Goal: Task Accomplishment & Management: Complete application form

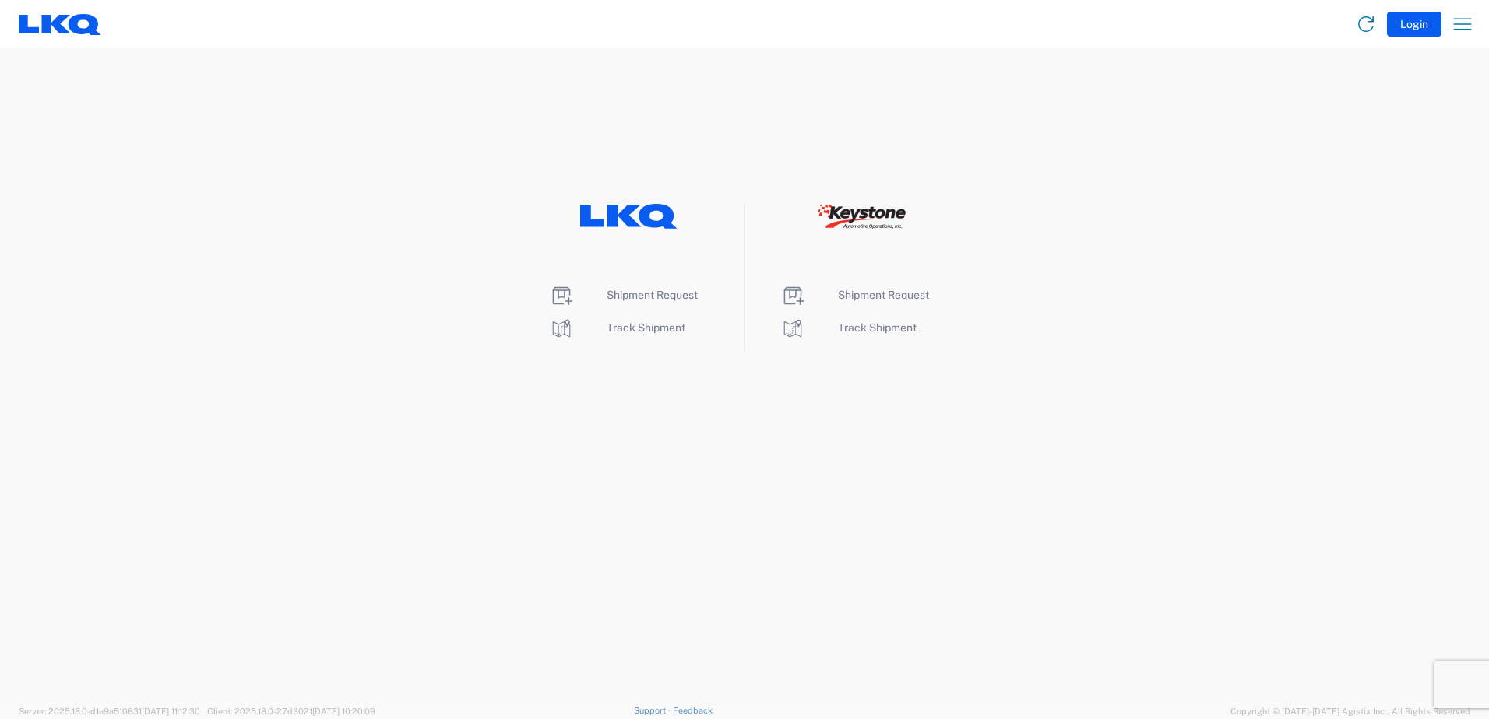
click at [648, 282] on div "Shipment Request Track Shipment" at bounding box center [629, 278] width 231 height 148
click at [637, 305] on li "Shipment Request" at bounding box center [629, 295] width 160 height 25
click at [639, 300] on span "Shipment Request" at bounding box center [652, 295] width 91 height 12
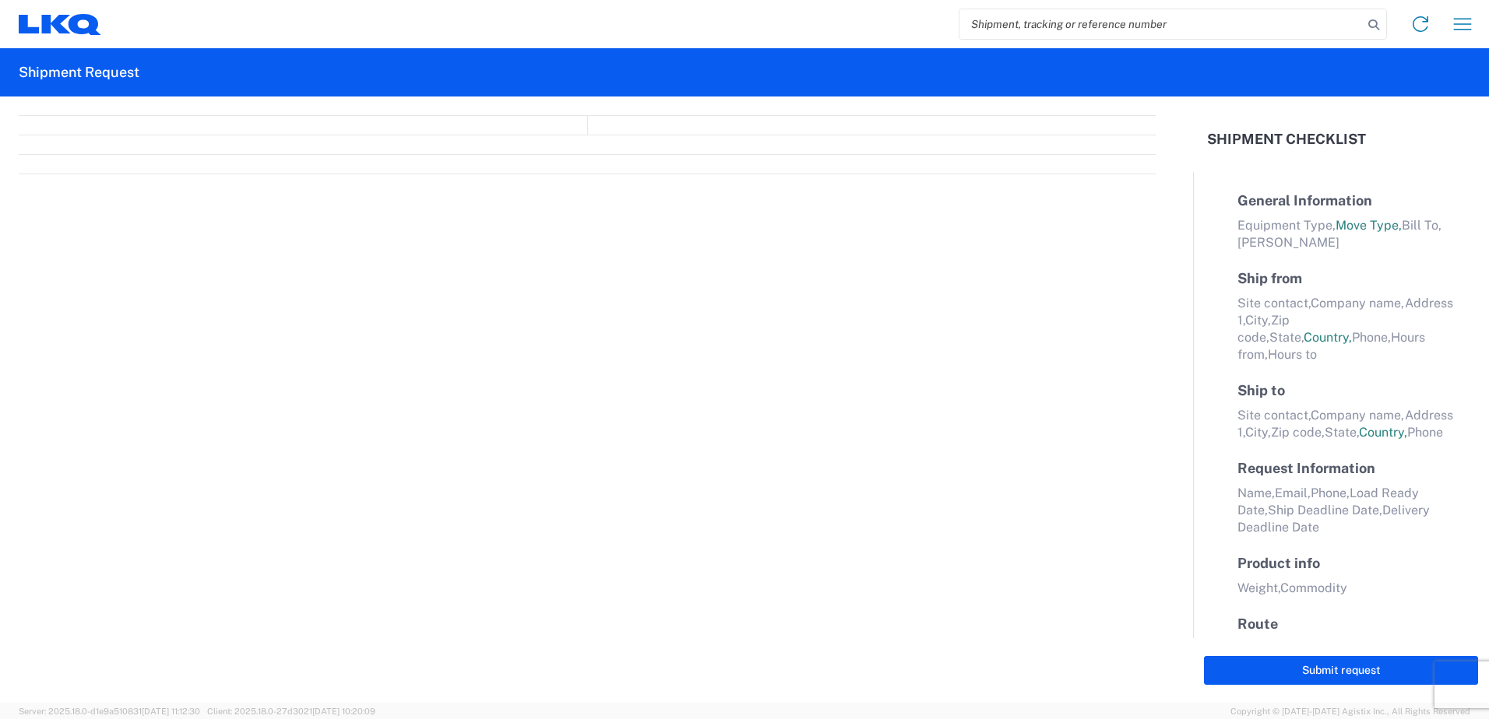
select select "FULL"
select select "LBS"
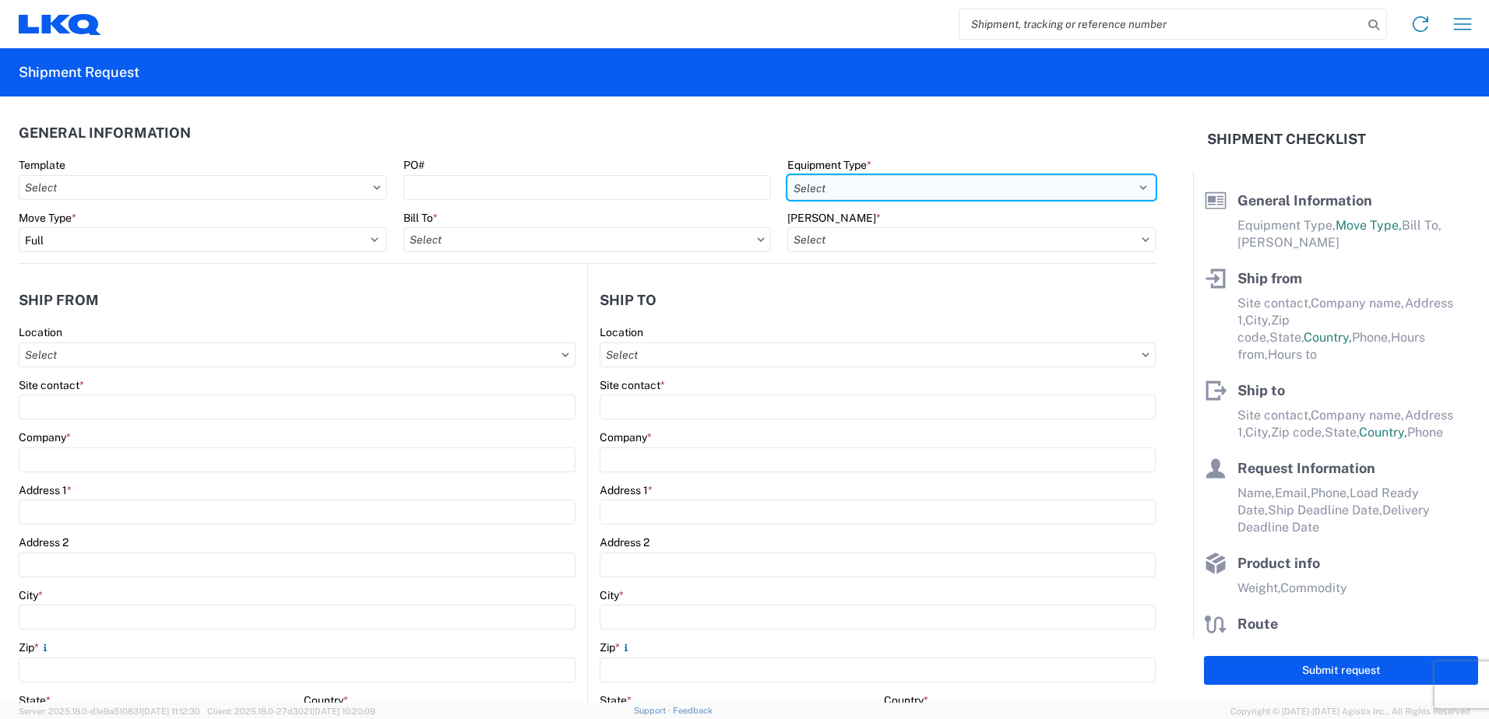
click at [1138, 190] on select "Select 53’ Dry Van Flatbed Dropdeck (van) Lowboy (flatbed) Rail" at bounding box center [971, 187] width 368 height 25
select select "FLBD"
click at [787, 175] on select "Select 53’ Dry Van Flatbed Dropdeck (van) Lowboy (flatbed) Rail" at bounding box center [971, 187] width 368 height 25
click at [709, 240] on input "Bill To *" at bounding box center [587, 239] width 368 height 25
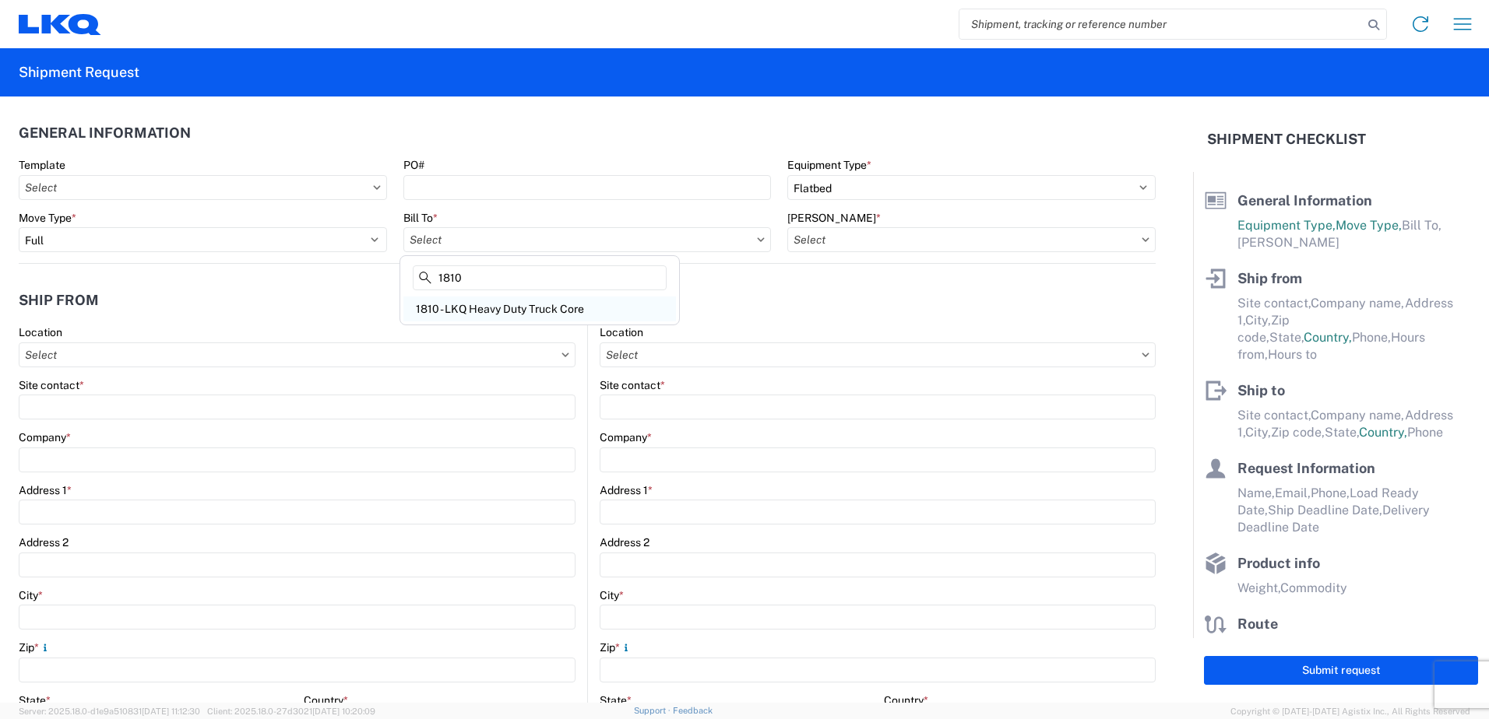
type input "1810"
drag, startPoint x: 476, startPoint y: 315, endPoint x: 346, endPoint y: 283, distance: 133.1
click at [475, 314] on div "1810 - LKQ Heavy Duty Truck Core" at bounding box center [539, 309] width 273 height 25
type input "1810 - LKQ Heavy Duty Truck Core"
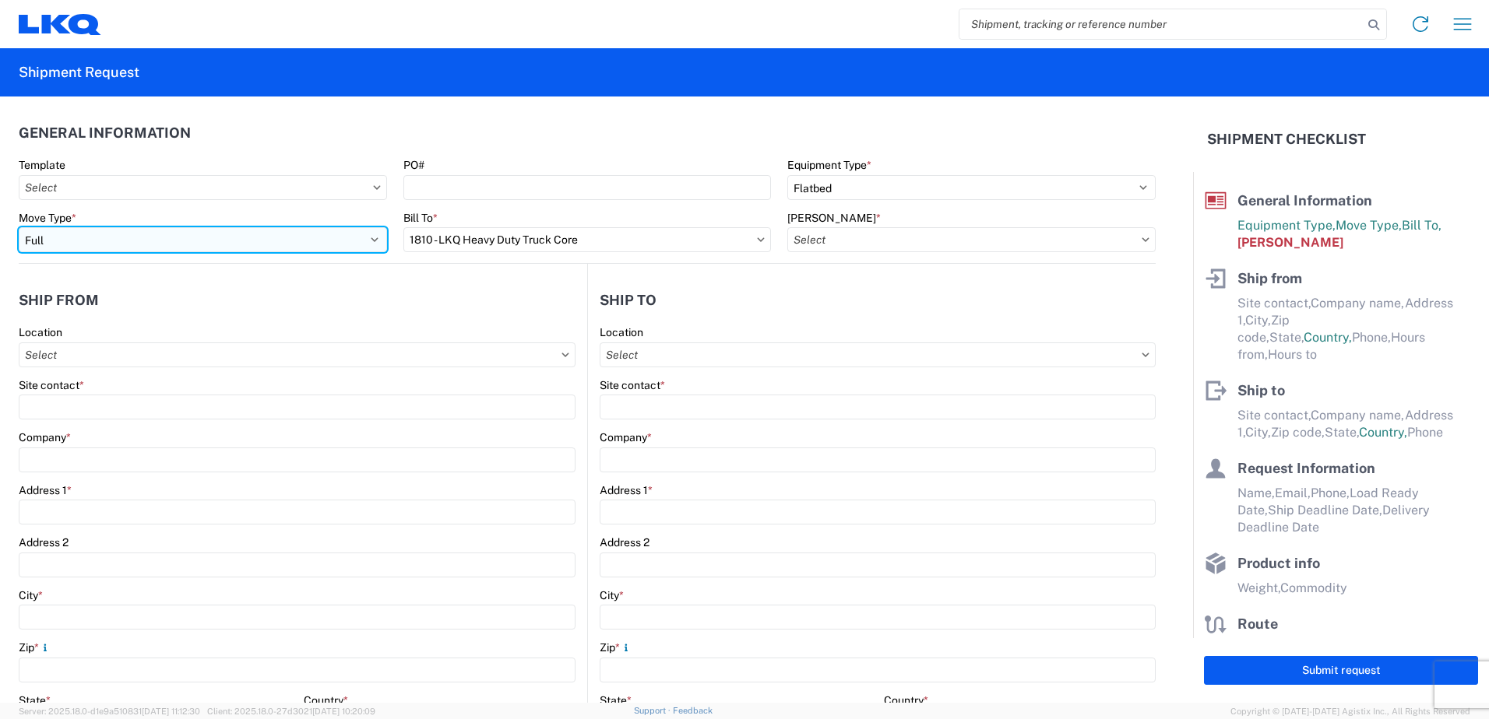
click at [367, 241] on select "Select Full Partial TL" at bounding box center [203, 239] width 368 height 25
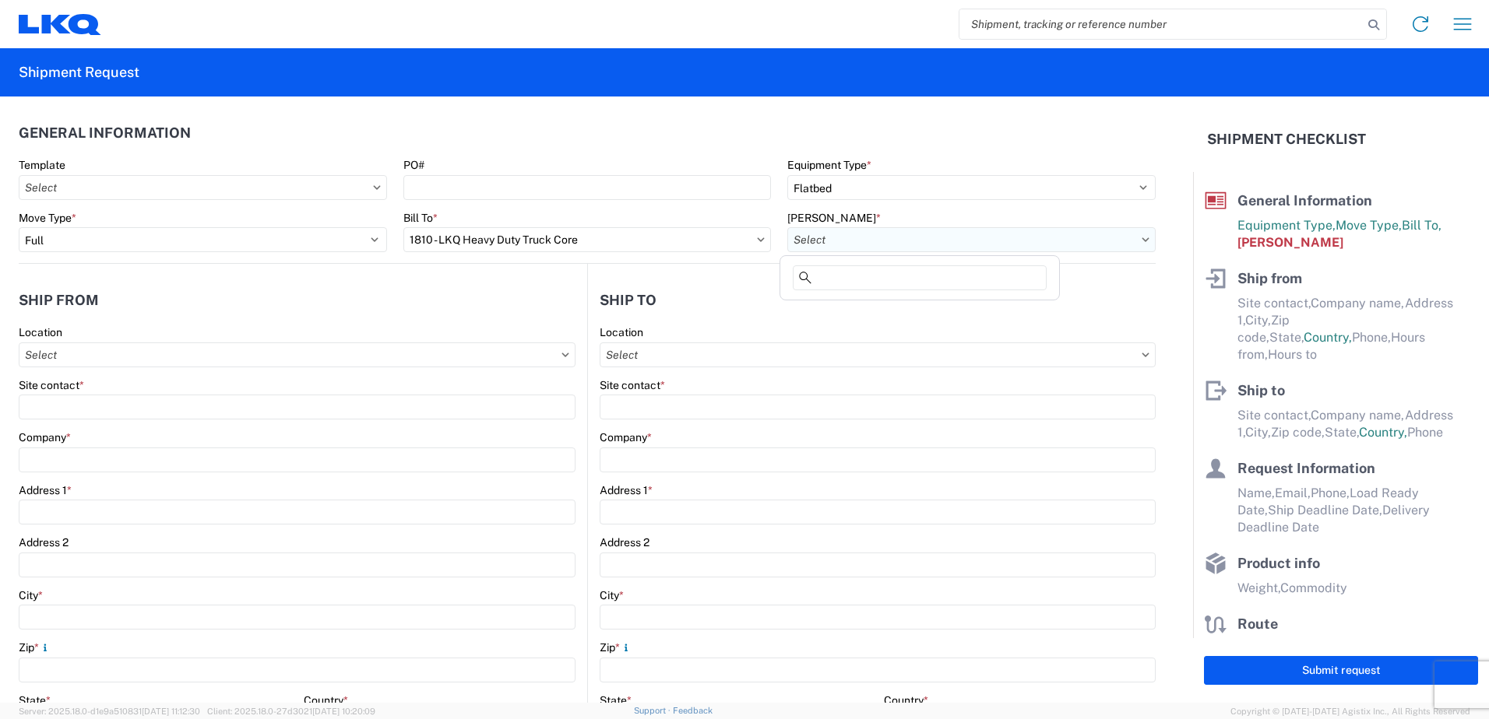
click at [962, 232] on input "Bill Code *" at bounding box center [971, 239] width 368 height 25
click at [960, 337] on div "1810-6300-66000-0000 - 1810 Freight Out" at bounding box center [922, 334] width 278 height 25
type input "1810-6300-66000-0000 - 1810 Freight Out"
click at [110, 350] on input "Location" at bounding box center [297, 355] width 557 height 25
type input "1810"
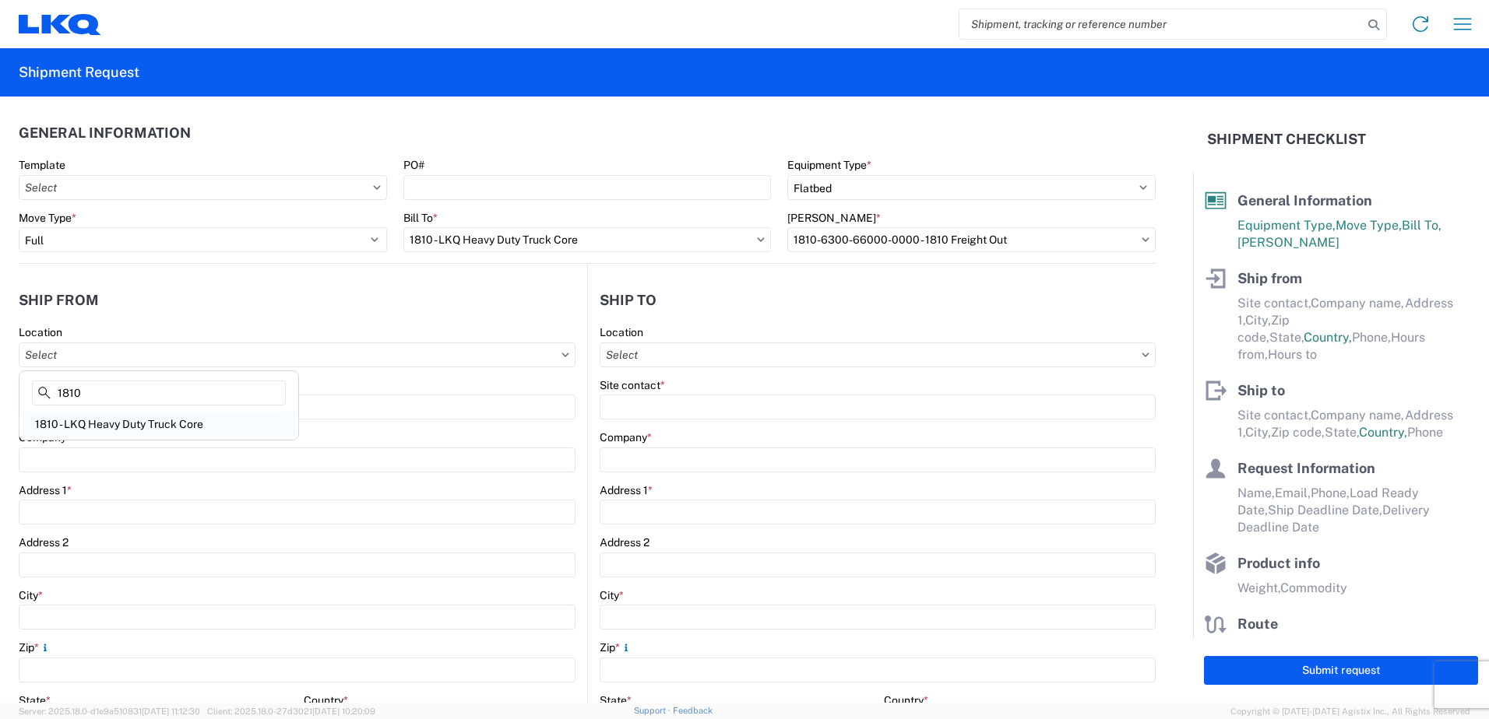
click at [99, 423] on div "1810 - LKQ Heavy Duty Truck Core" at bounding box center [159, 424] width 273 height 25
type input "1810 - LKQ Heavy Duty Truck Core"
type input "LKQ Corporation"
type input "16801 Exchange Avenue Suite 1"
type input "Lansing"
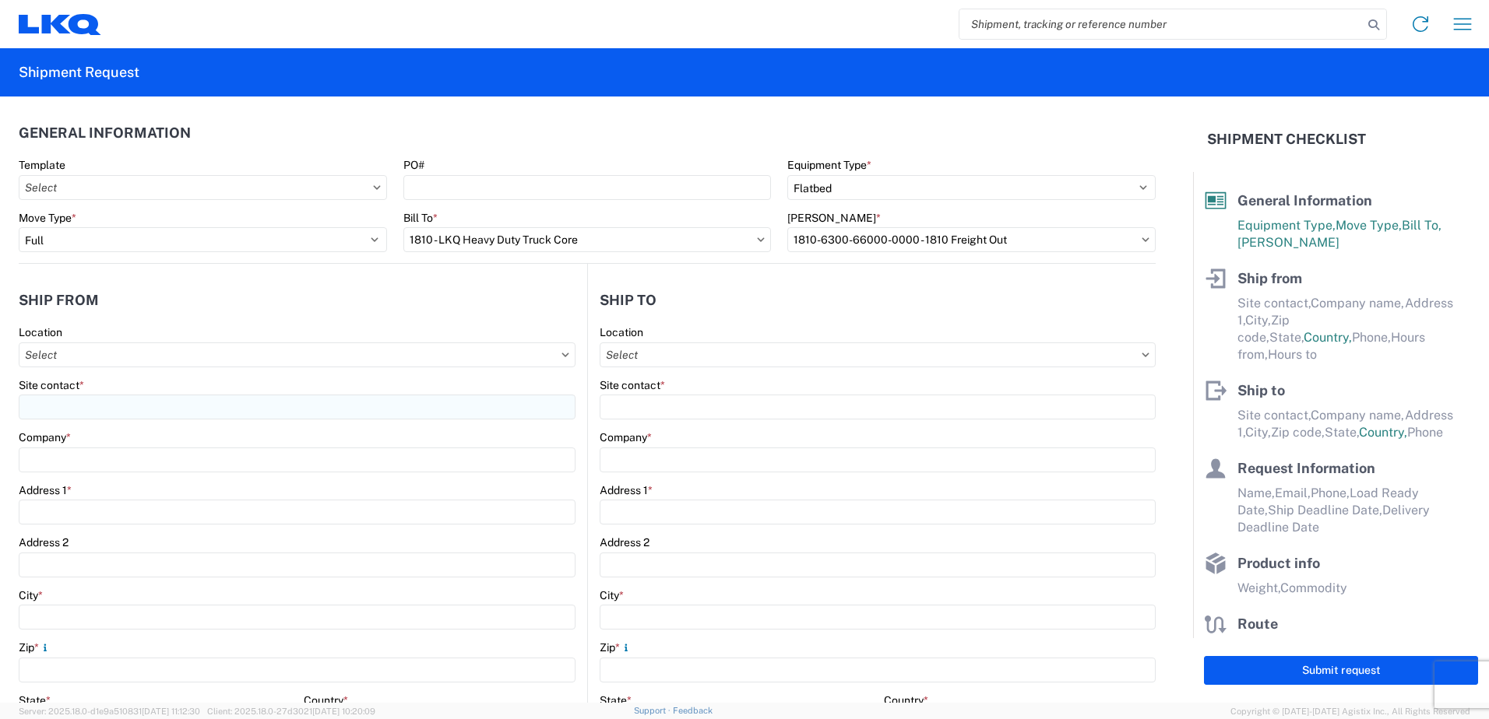
type input "60438"
select select "IL"
select select "US"
type input "07:30"
type input "17:00"
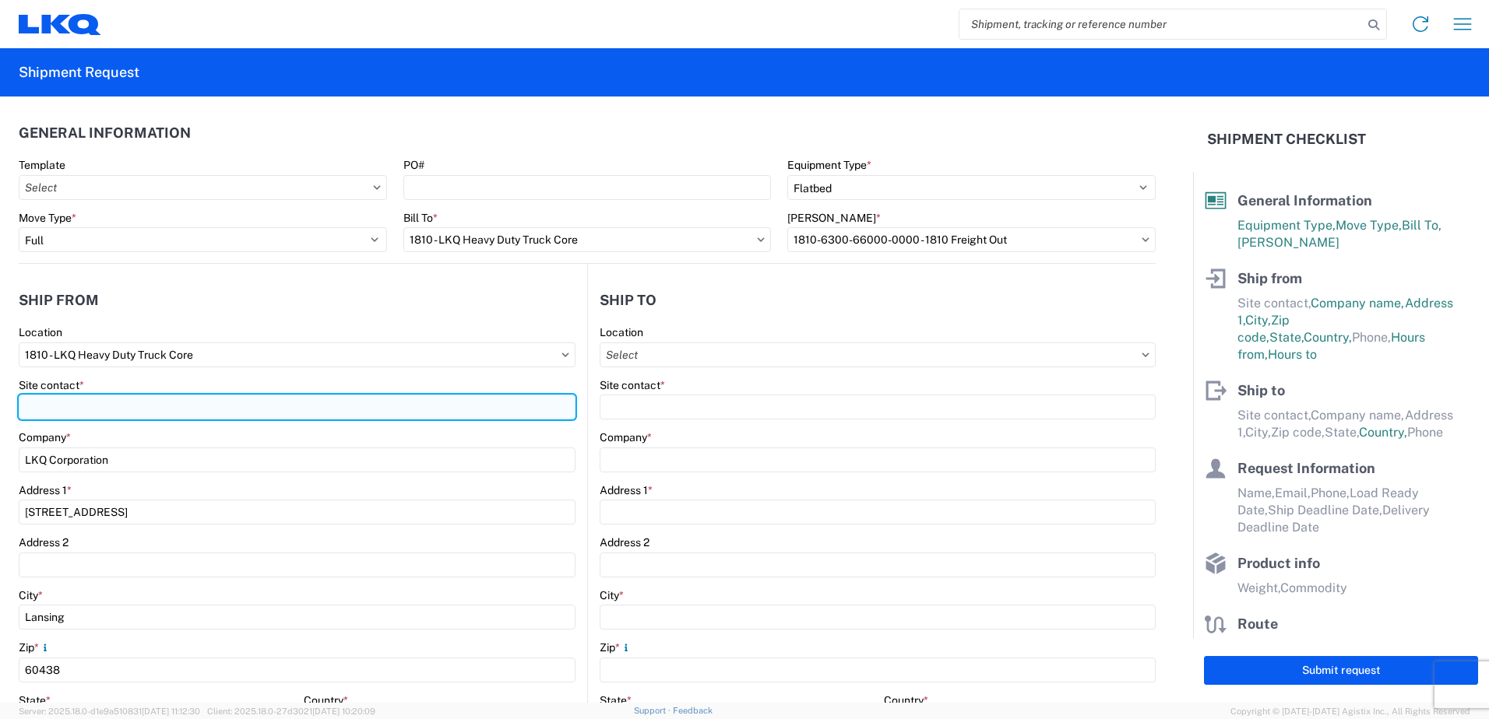
click at [84, 412] on input "Site contact *" at bounding box center [297, 407] width 557 height 25
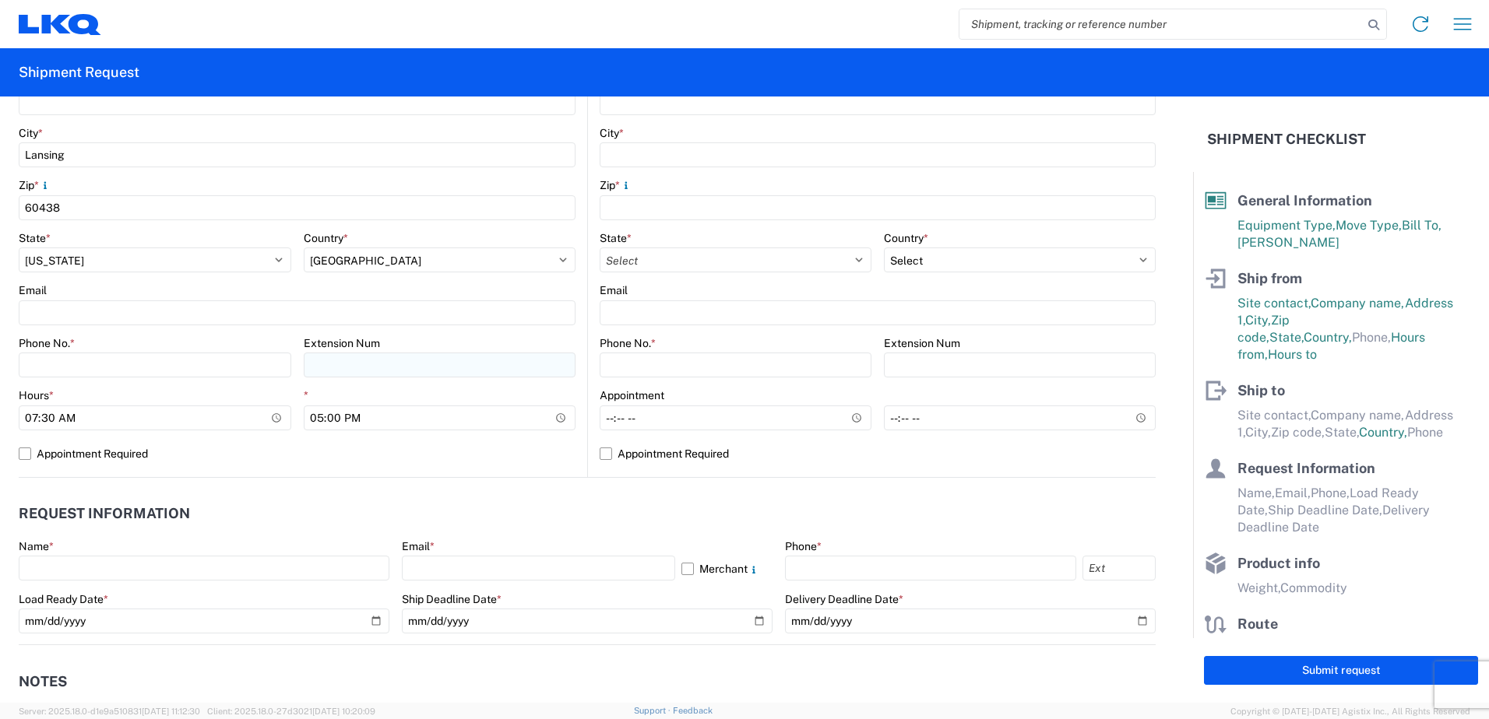
scroll to position [467, 0]
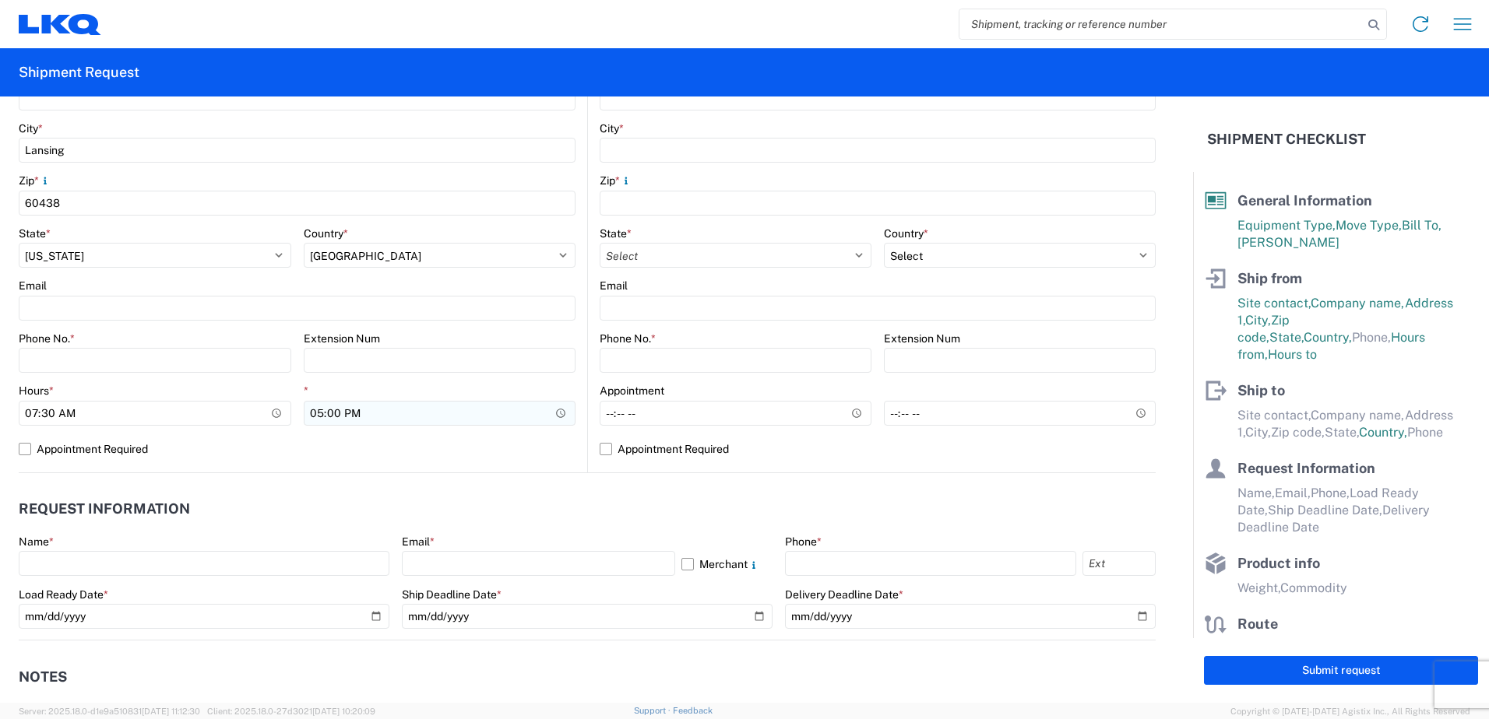
type input "Darren Linton"
click at [322, 413] on input "17:00" at bounding box center [440, 413] width 273 height 25
click at [315, 413] on input "17:00" at bounding box center [440, 413] width 273 height 25
type input "16:00"
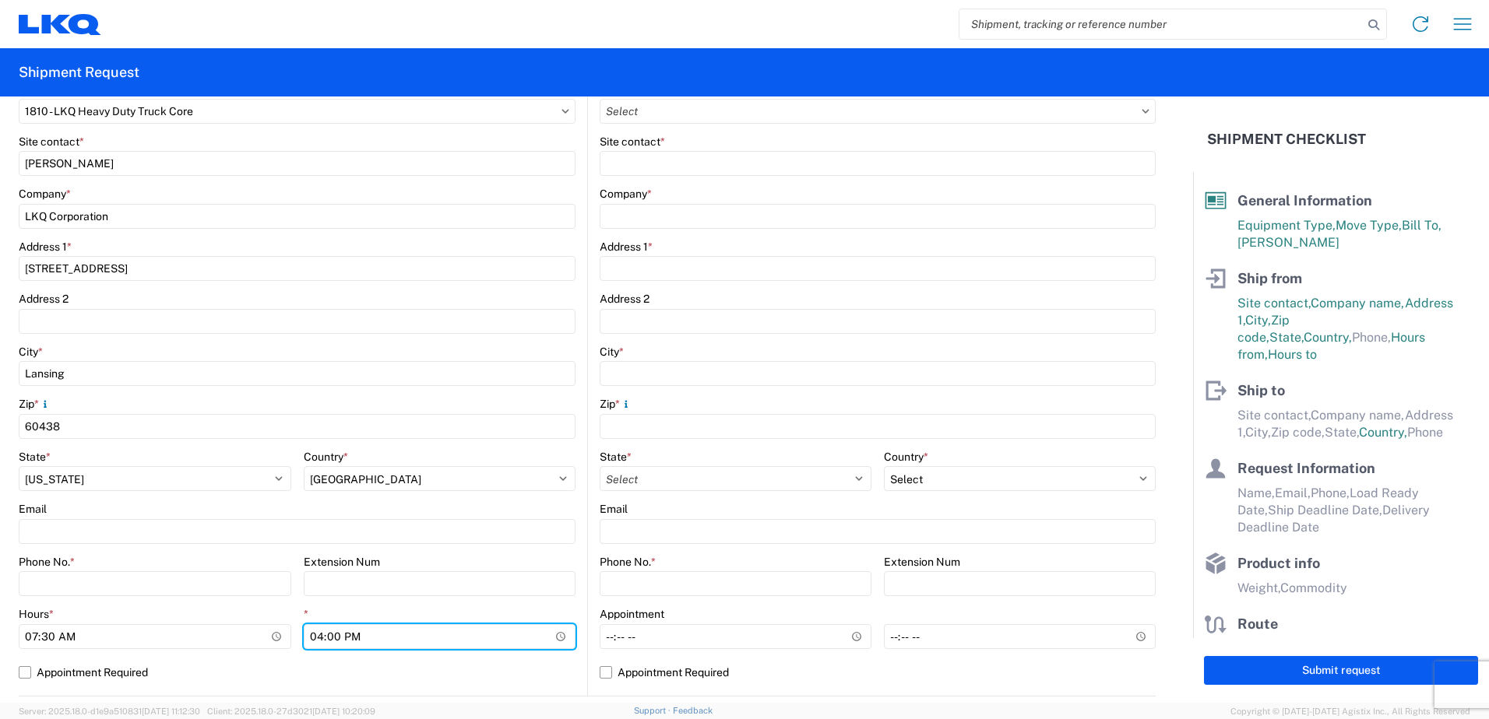
scroll to position [389, 0]
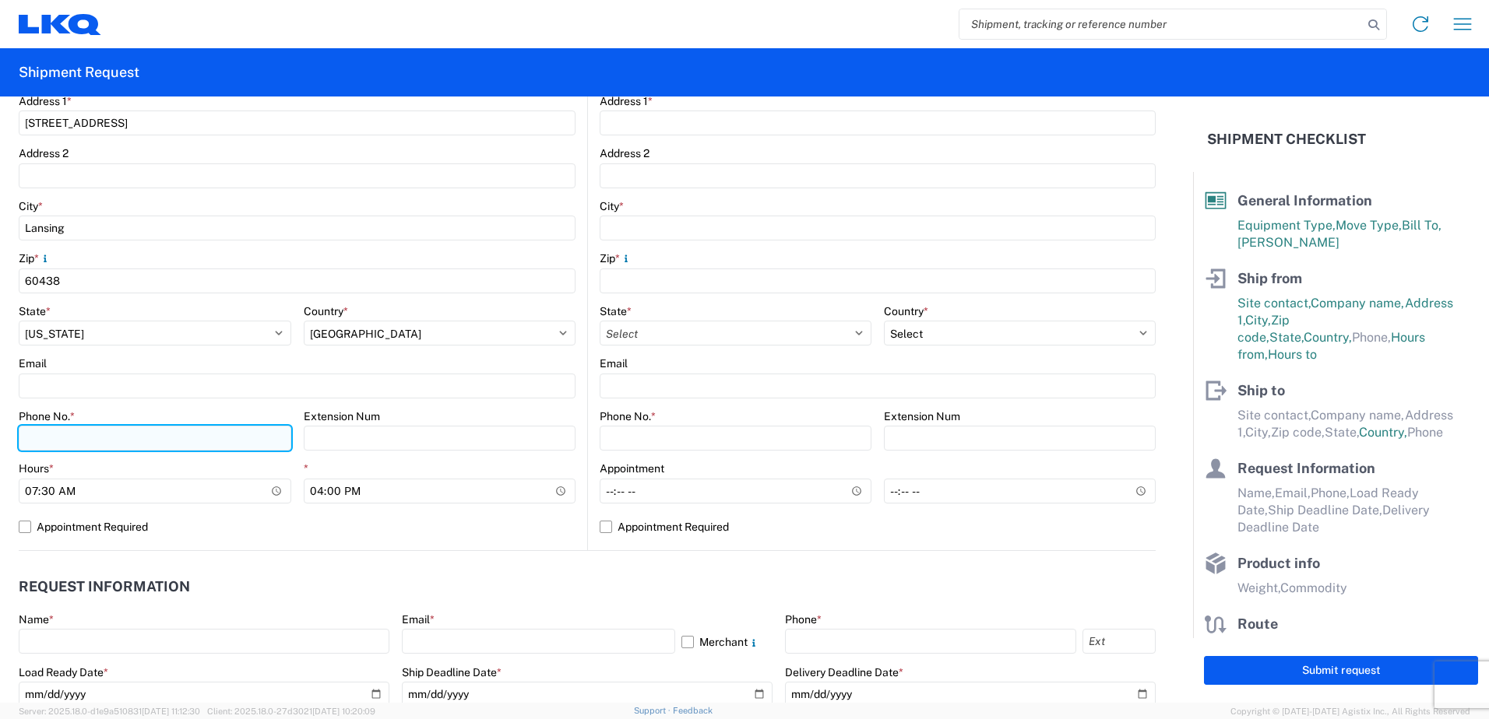
click at [111, 434] on input "Phone No. *" at bounding box center [155, 438] width 273 height 25
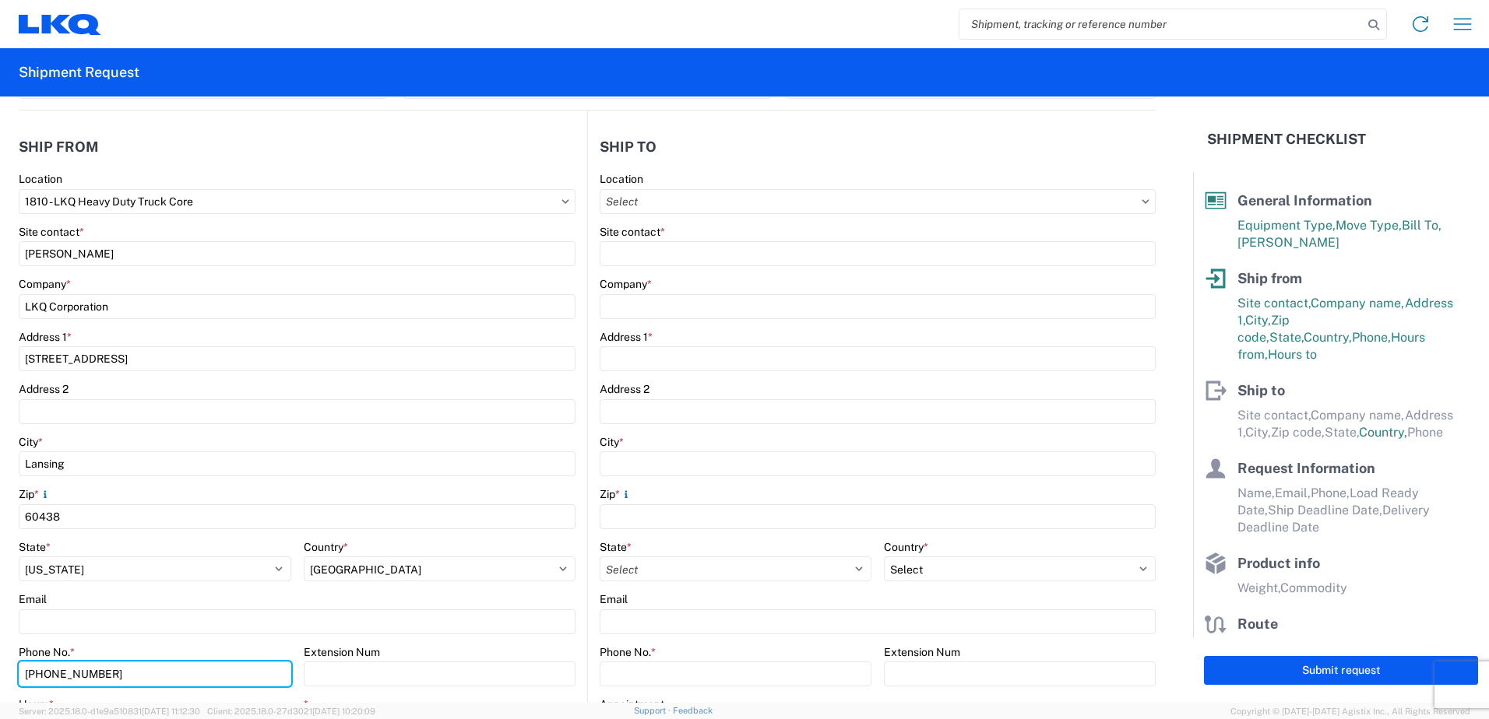
scroll to position [78, 0]
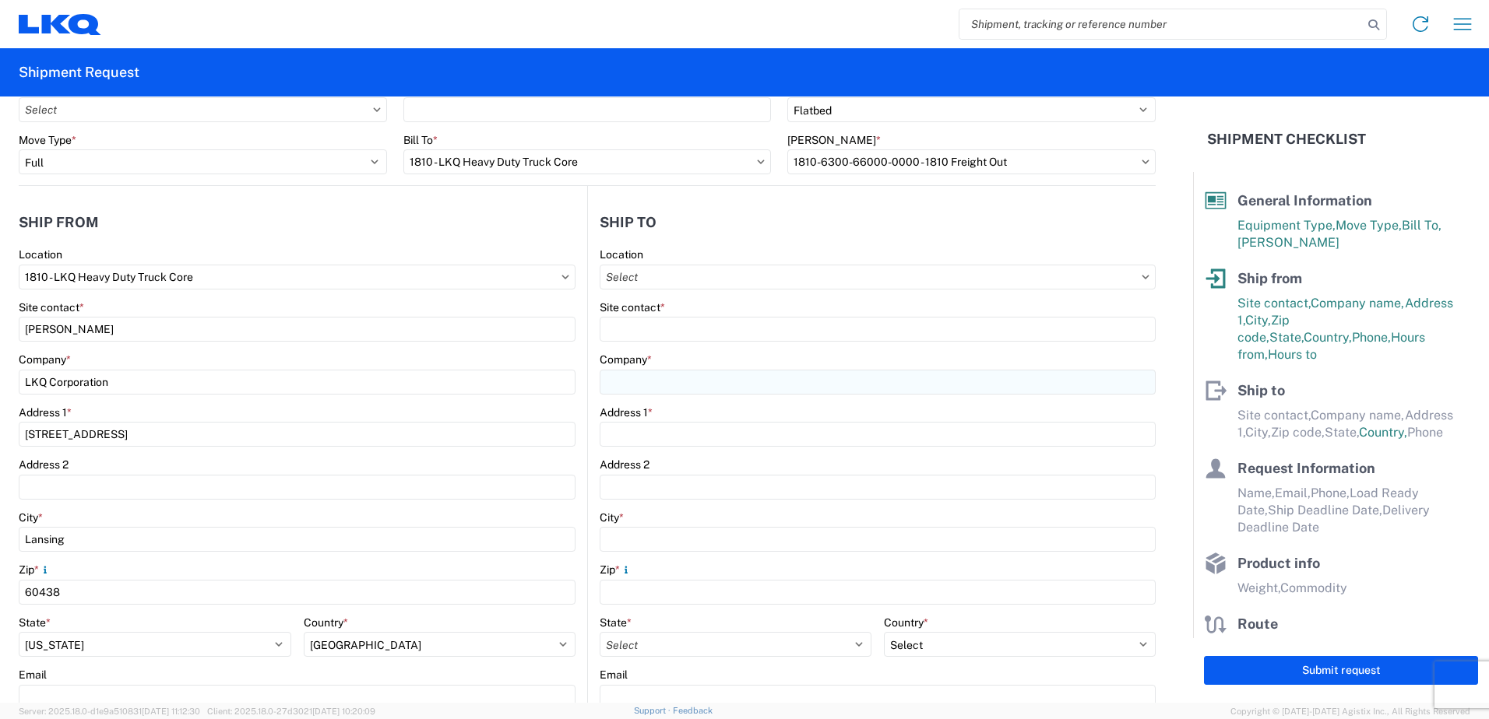
type input "708-441-6517"
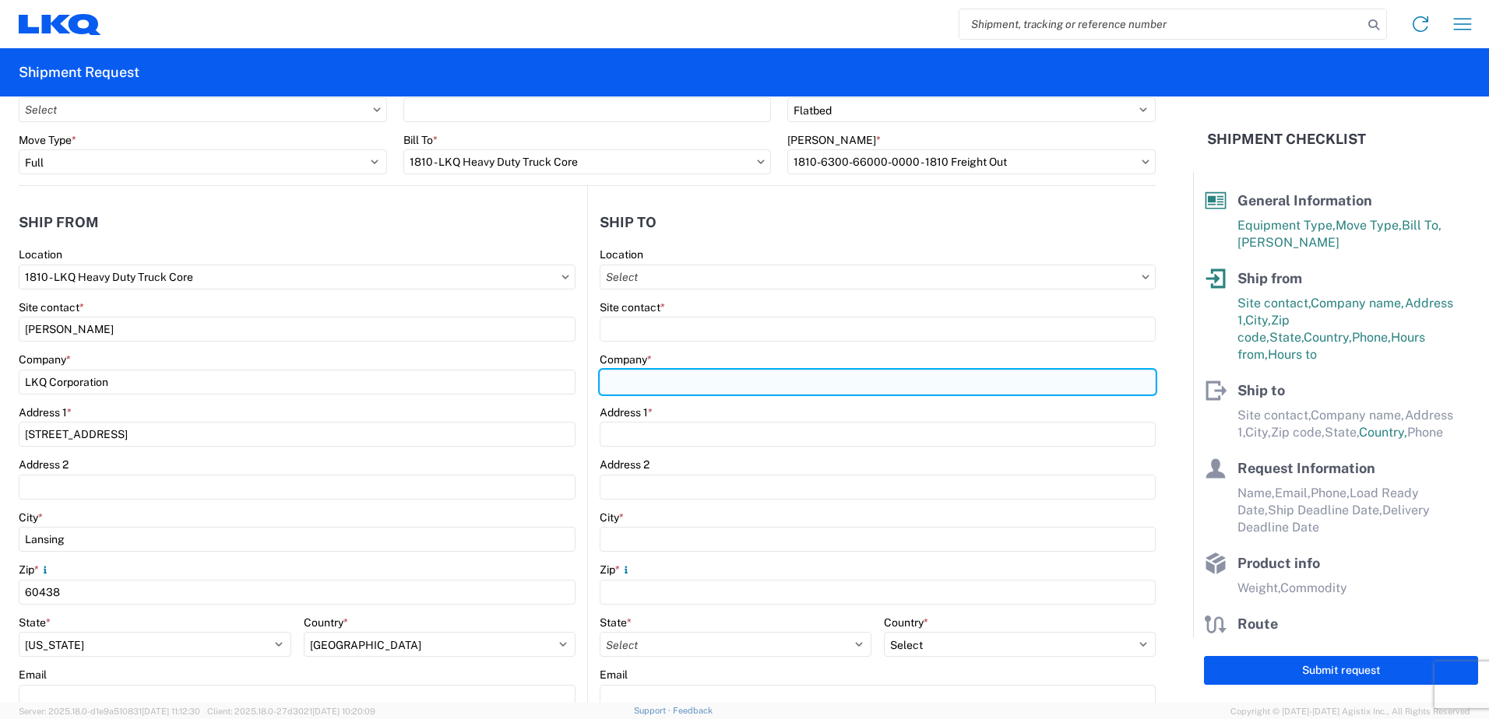
click at [637, 379] on input "Company *" at bounding box center [878, 382] width 556 height 25
type input "Export Truck Diesel"
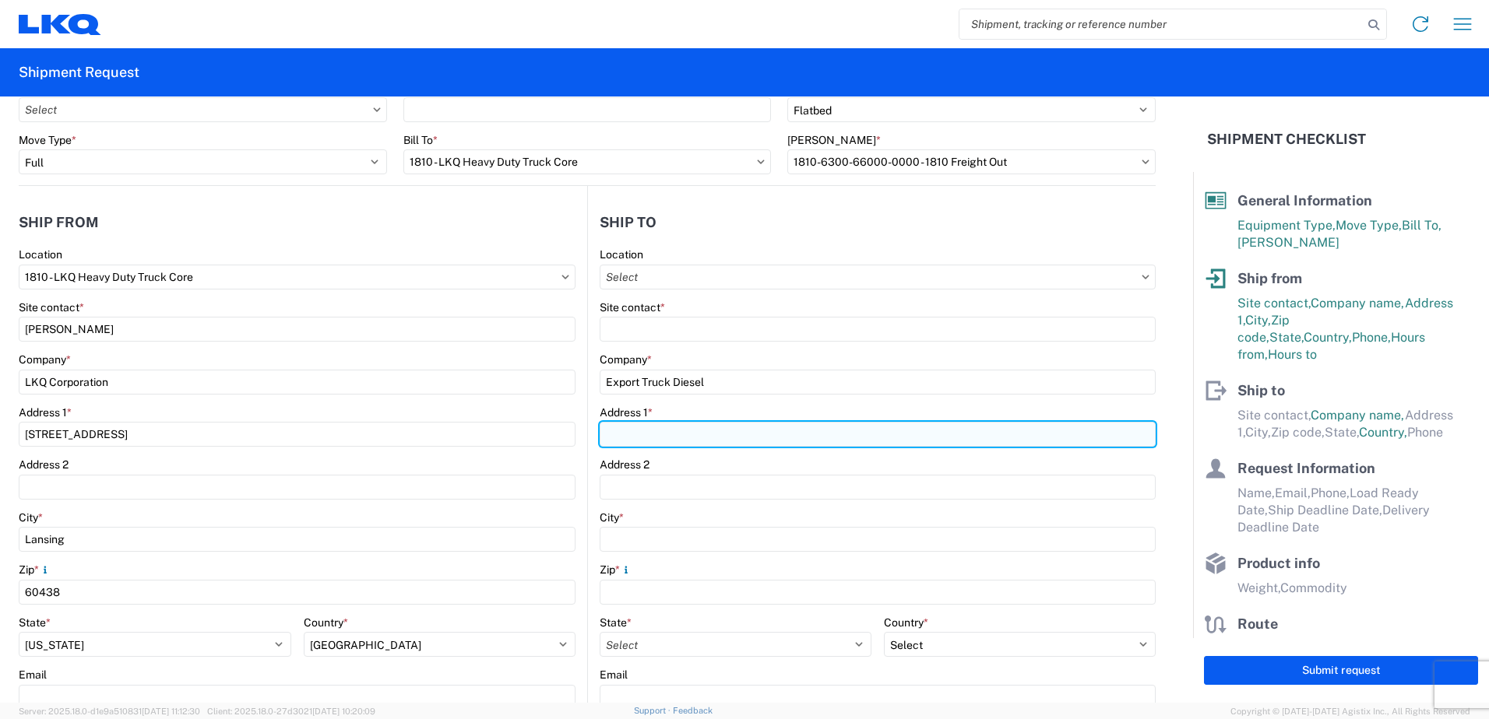
click at [693, 441] on input "Address 1 *" at bounding box center [878, 434] width 556 height 25
type input "5801 W Highway 326"
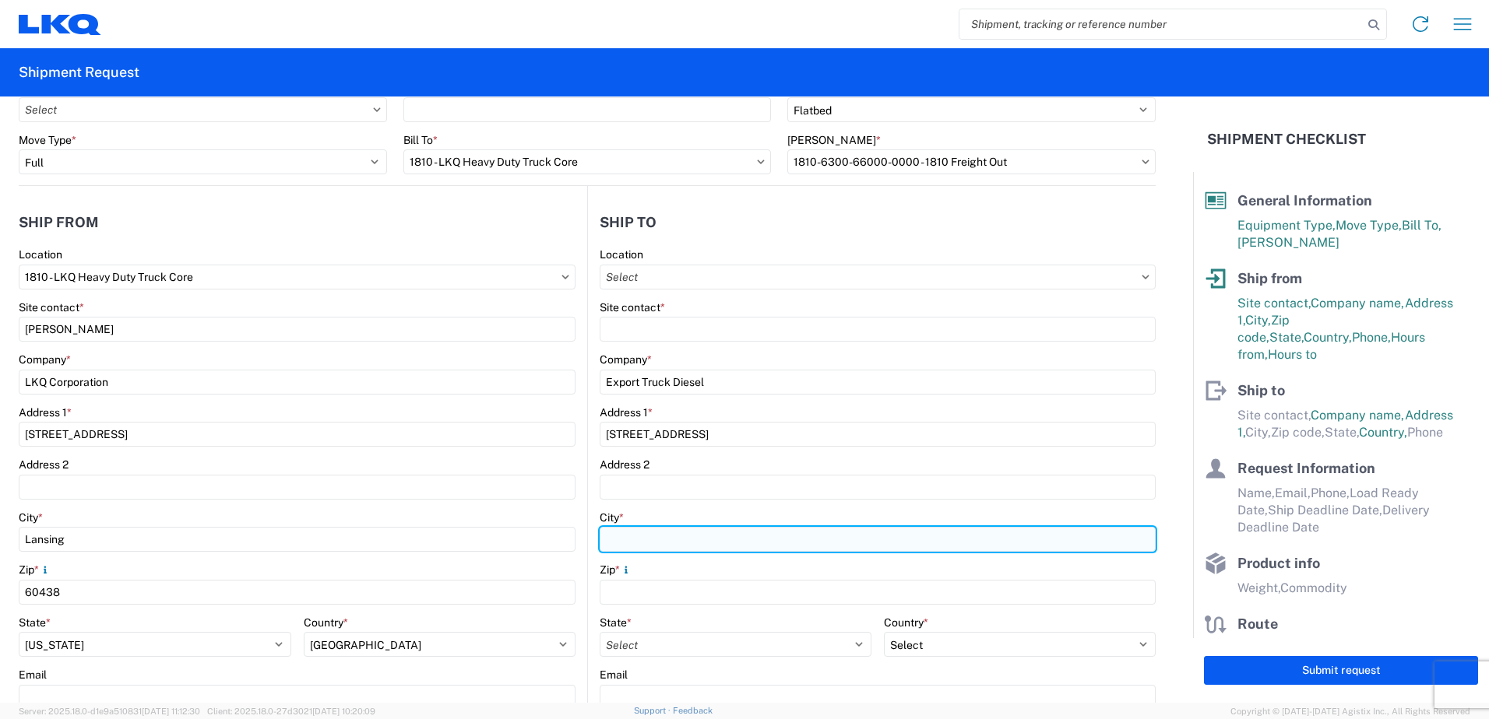
click at [626, 542] on input "City *" at bounding box center [878, 539] width 556 height 25
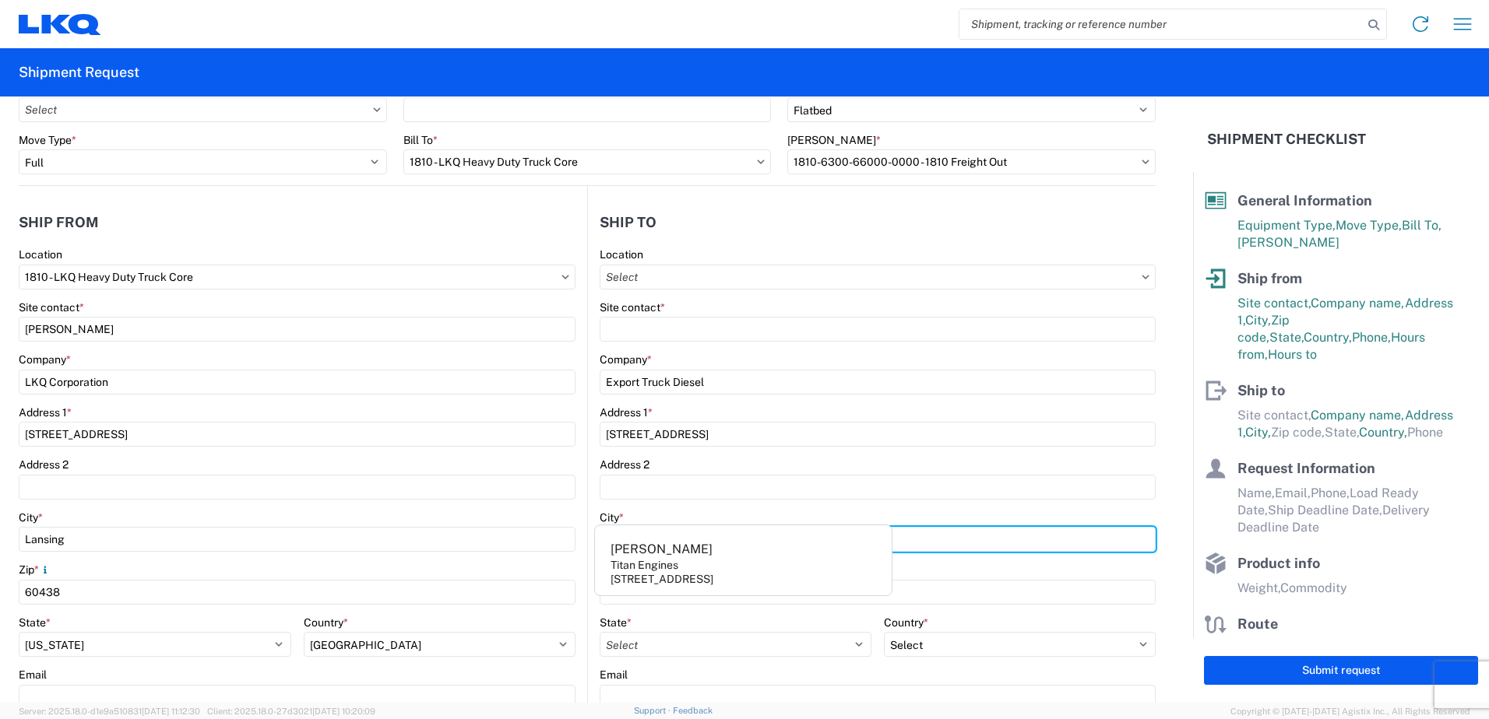
scroll to position [156, 0]
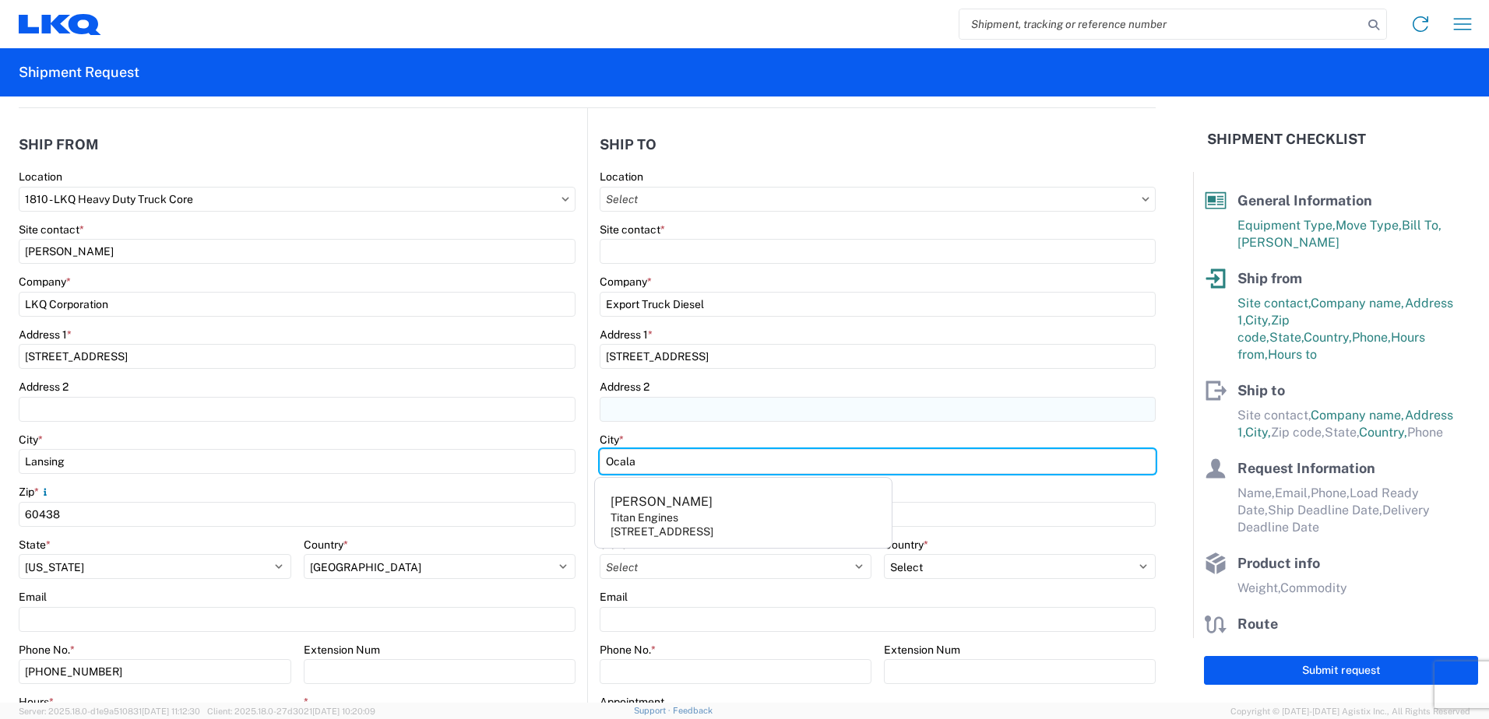
type input "Ocala"
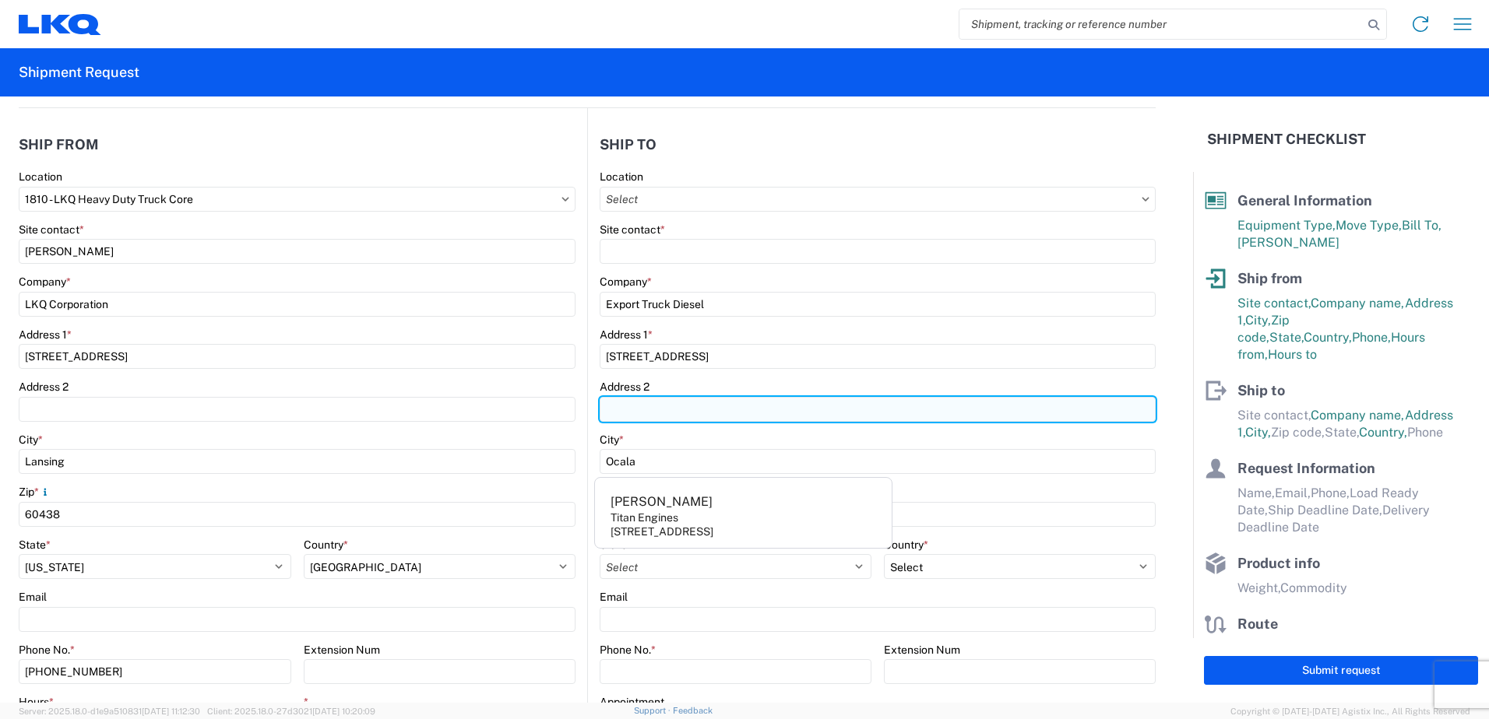
click at [663, 416] on input "Address 2" at bounding box center [878, 409] width 556 height 25
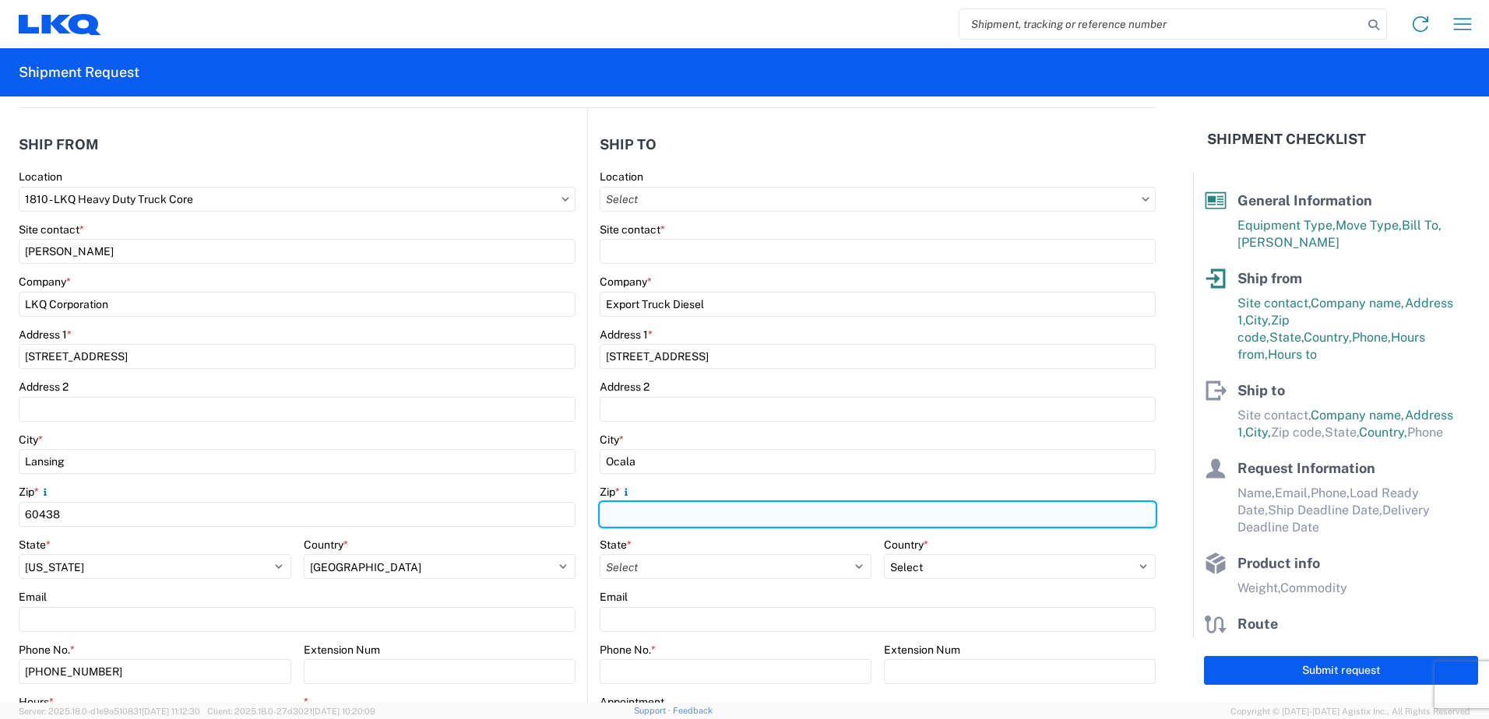
click at [635, 515] on input "Zip *" at bounding box center [878, 514] width 556 height 25
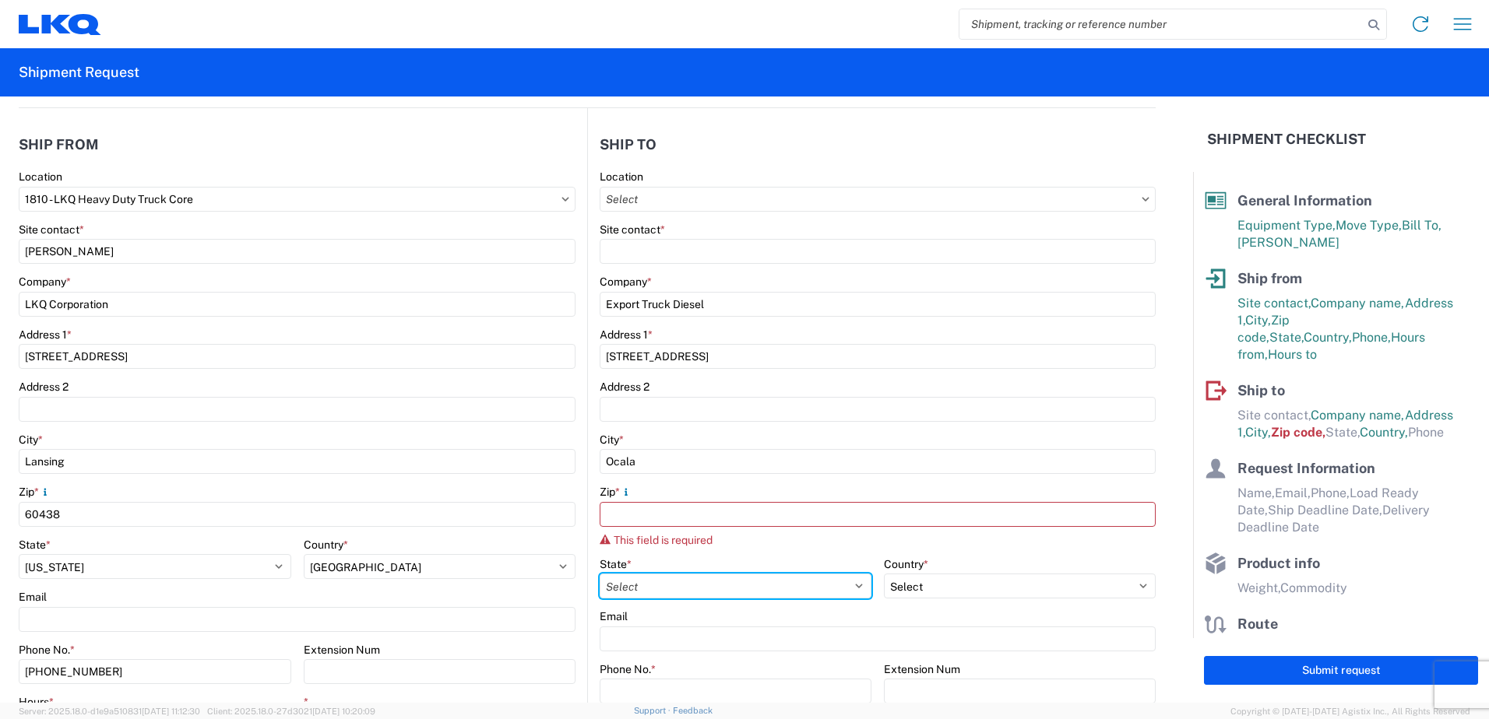
click at [636, 570] on div "State * Select Alabama Alaska Arizona Arkansas Armed Forces Americas Armed Forc…" at bounding box center [736, 578] width 272 height 42
select select "FL"
click at [600, 574] on select "Select Alabama Alaska Arizona Arkansas Armed Forces Americas Armed Forces Europ…" at bounding box center [736, 586] width 272 height 25
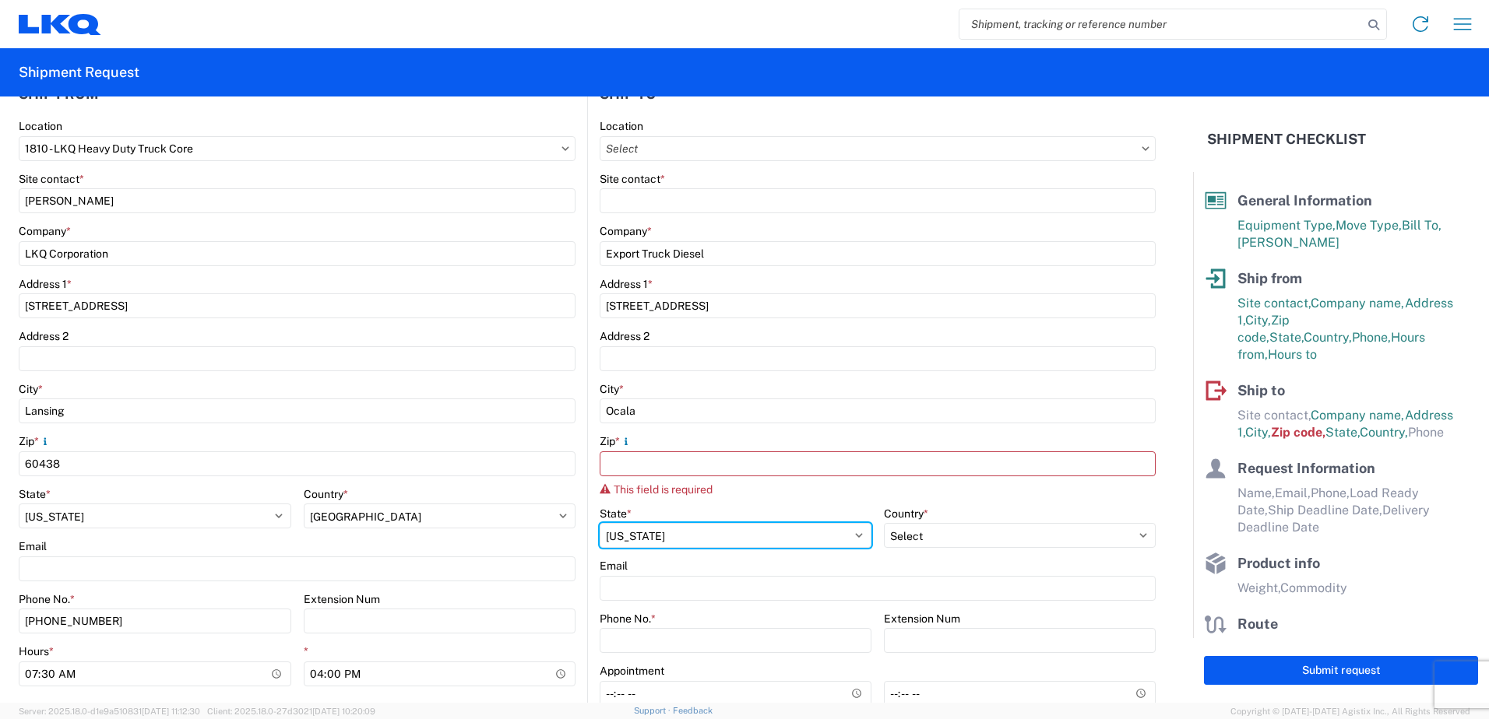
scroll to position [234, 0]
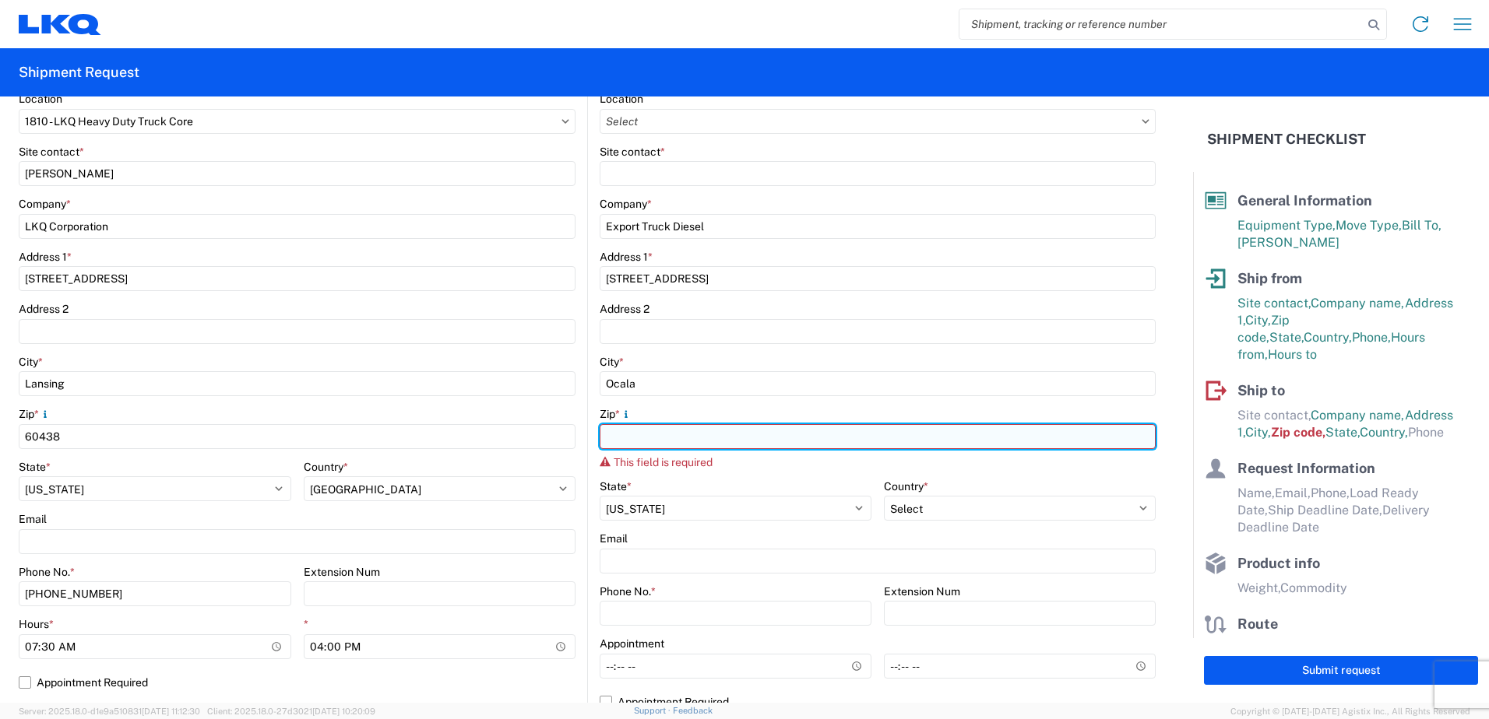
click at [700, 428] on input "Zip *" at bounding box center [878, 436] width 556 height 25
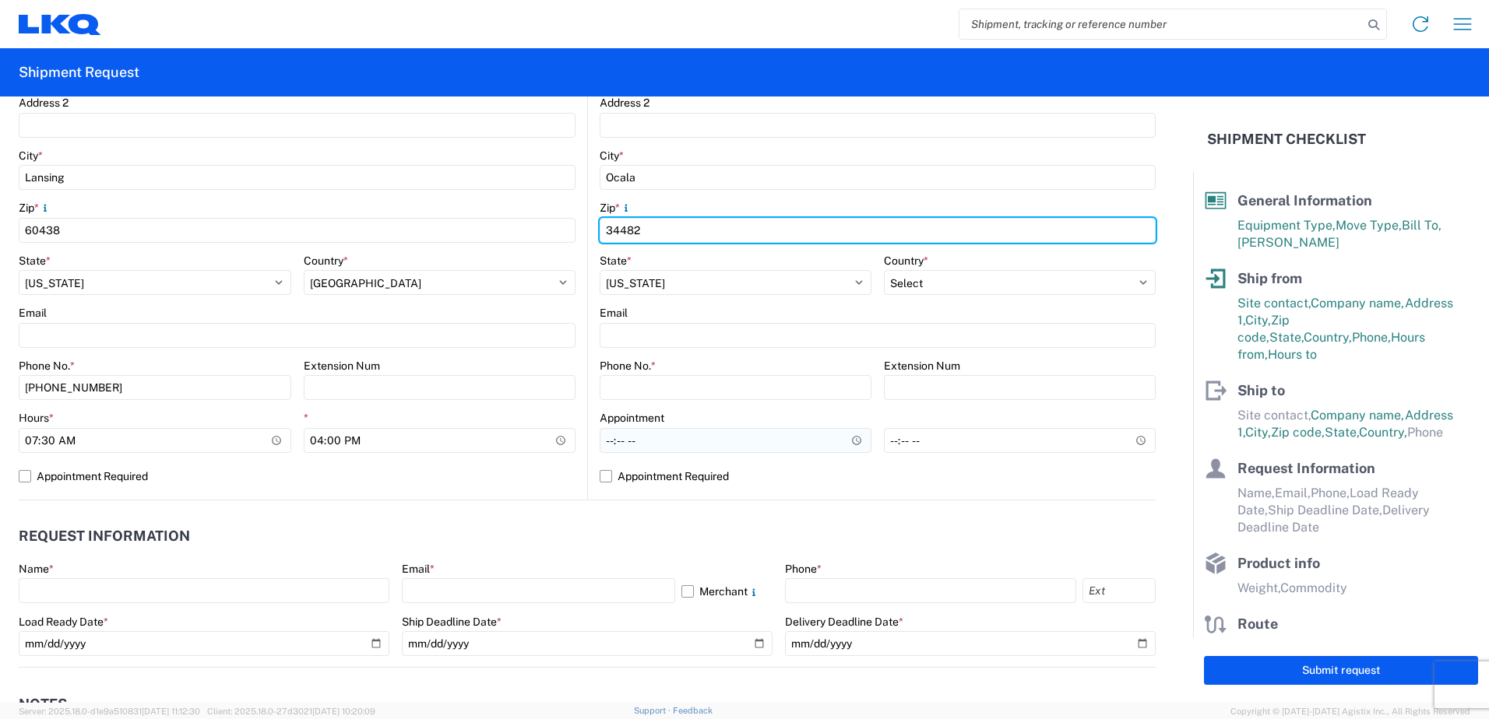
scroll to position [467, 0]
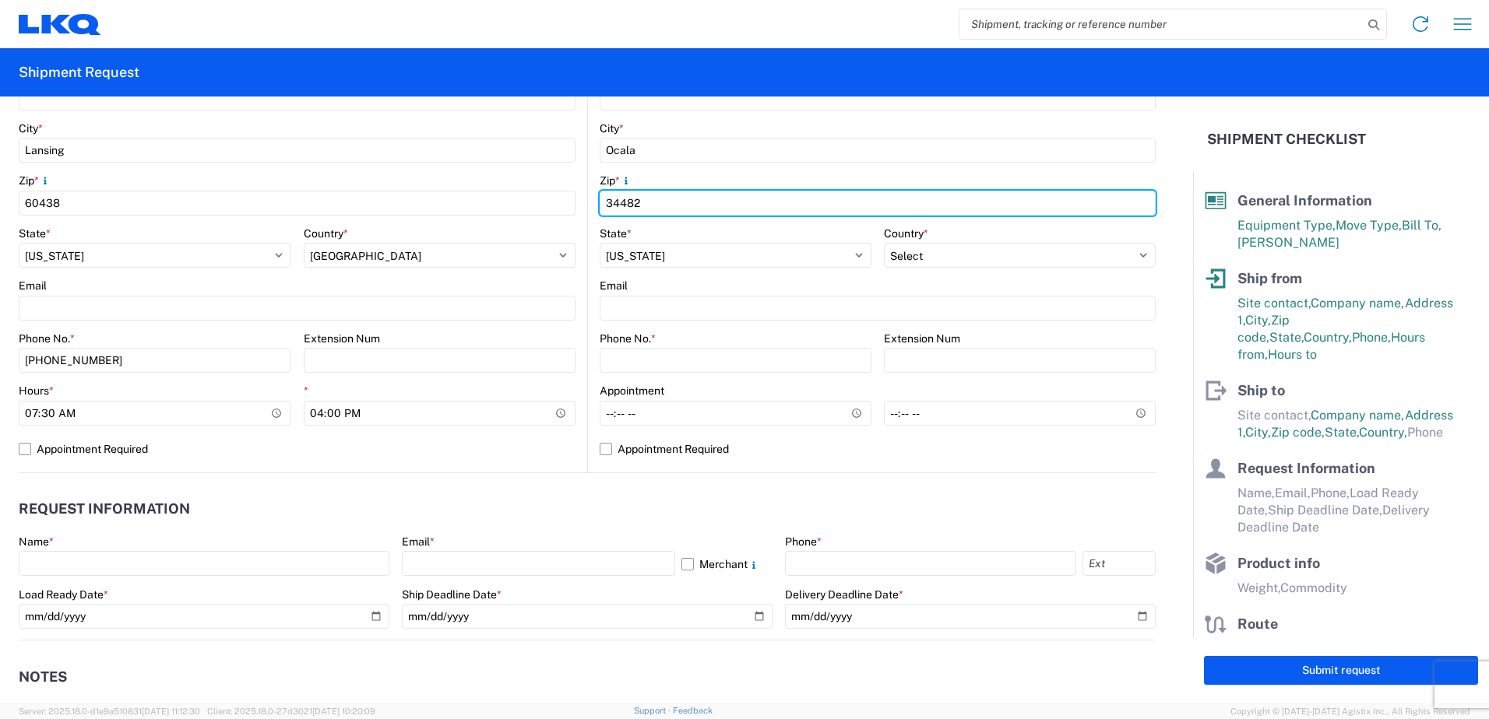
type input "34482"
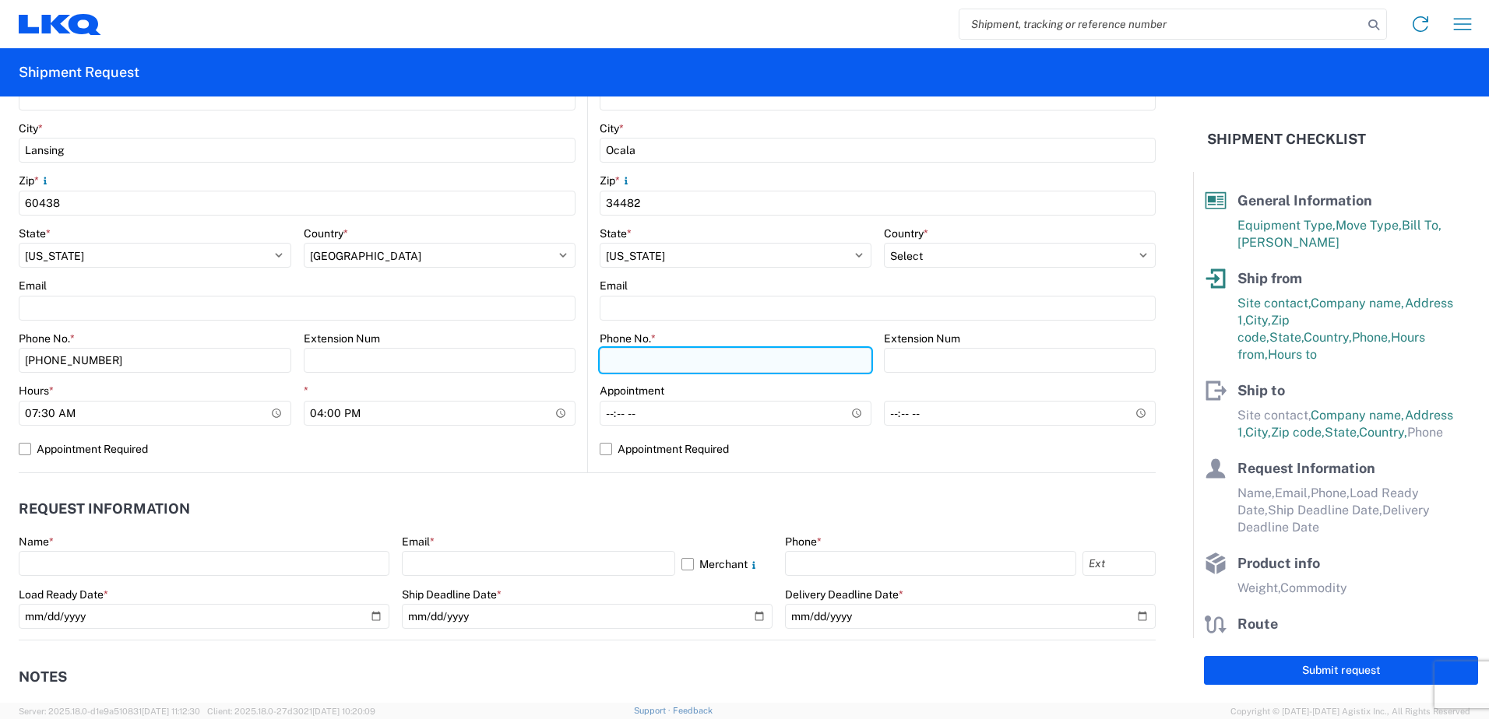
click at [648, 357] on input "Phone No. *" at bounding box center [736, 360] width 272 height 25
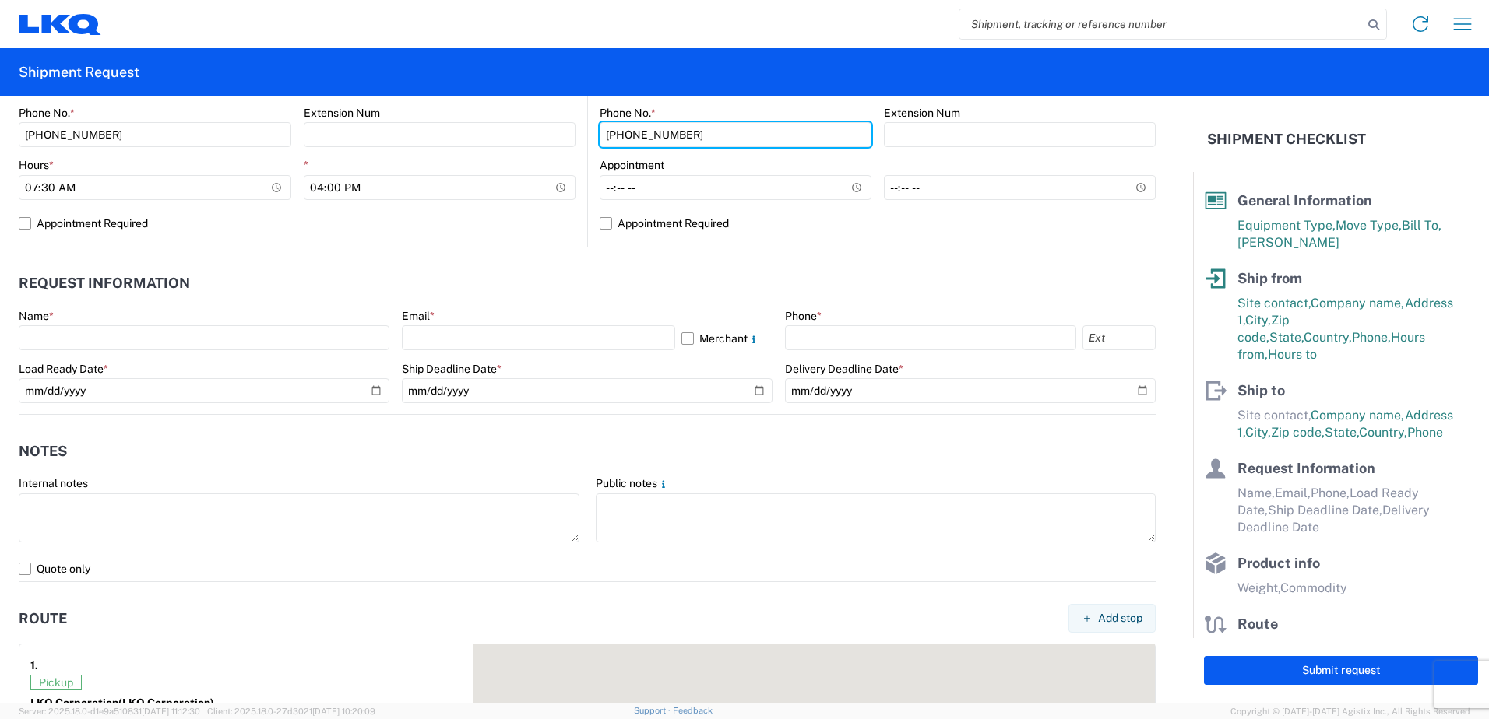
scroll to position [701, 0]
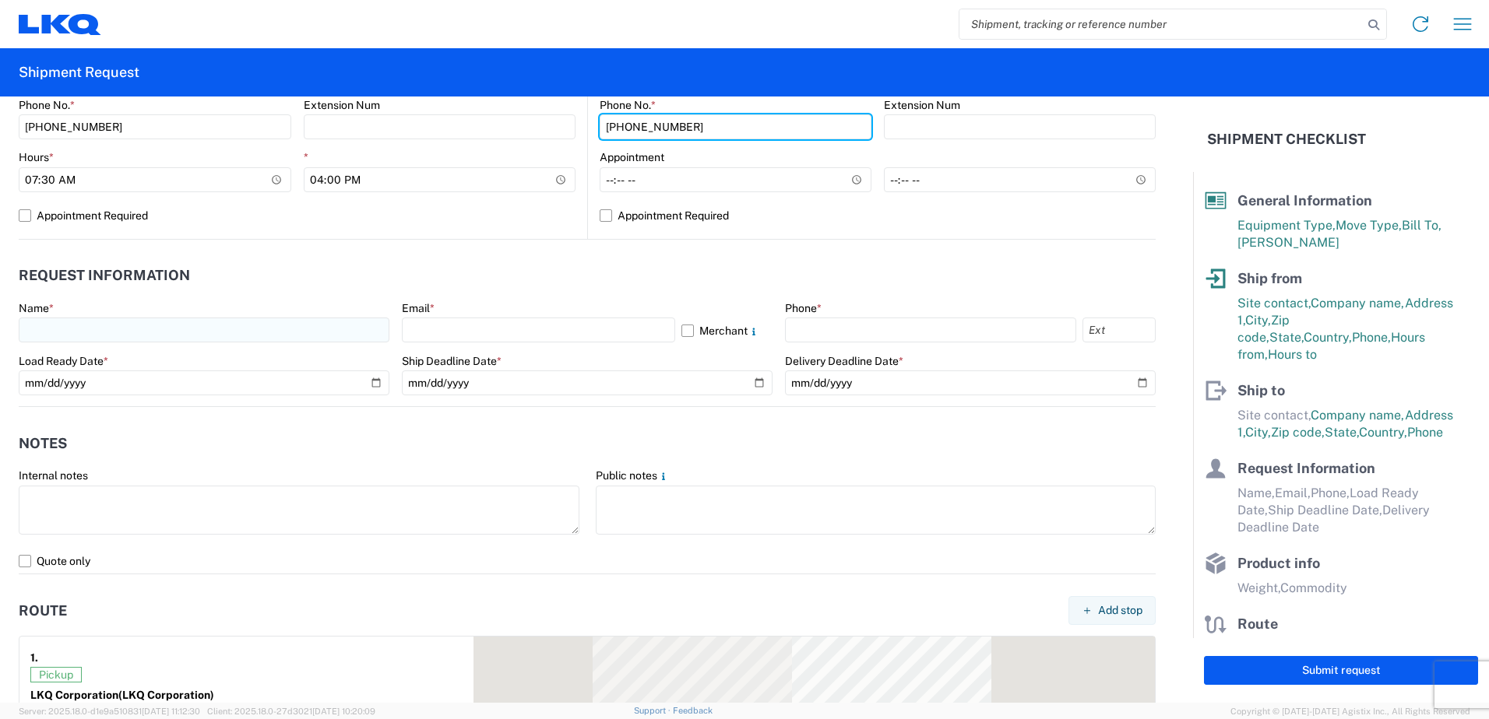
type input "860-985-2188"
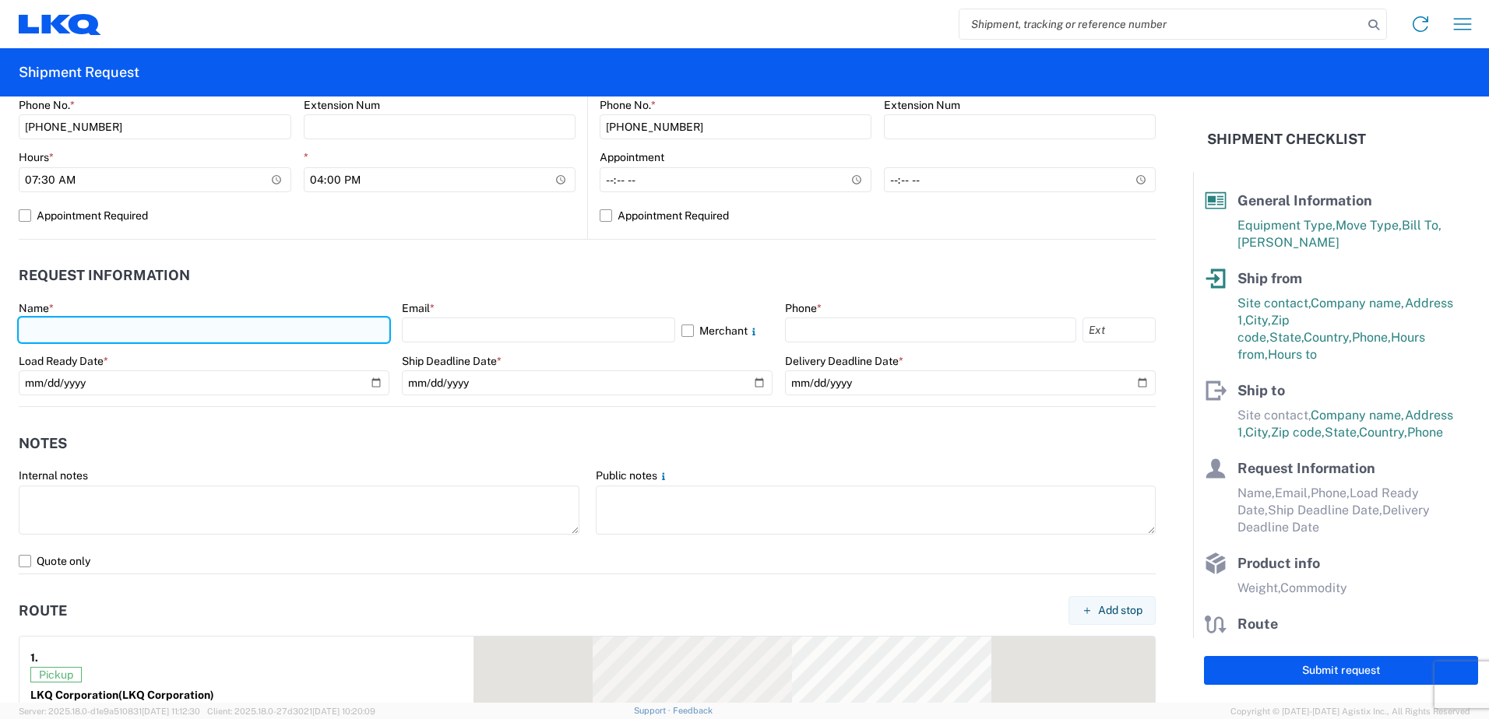
click at [191, 324] on input "text" at bounding box center [204, 330] width 371 height 25
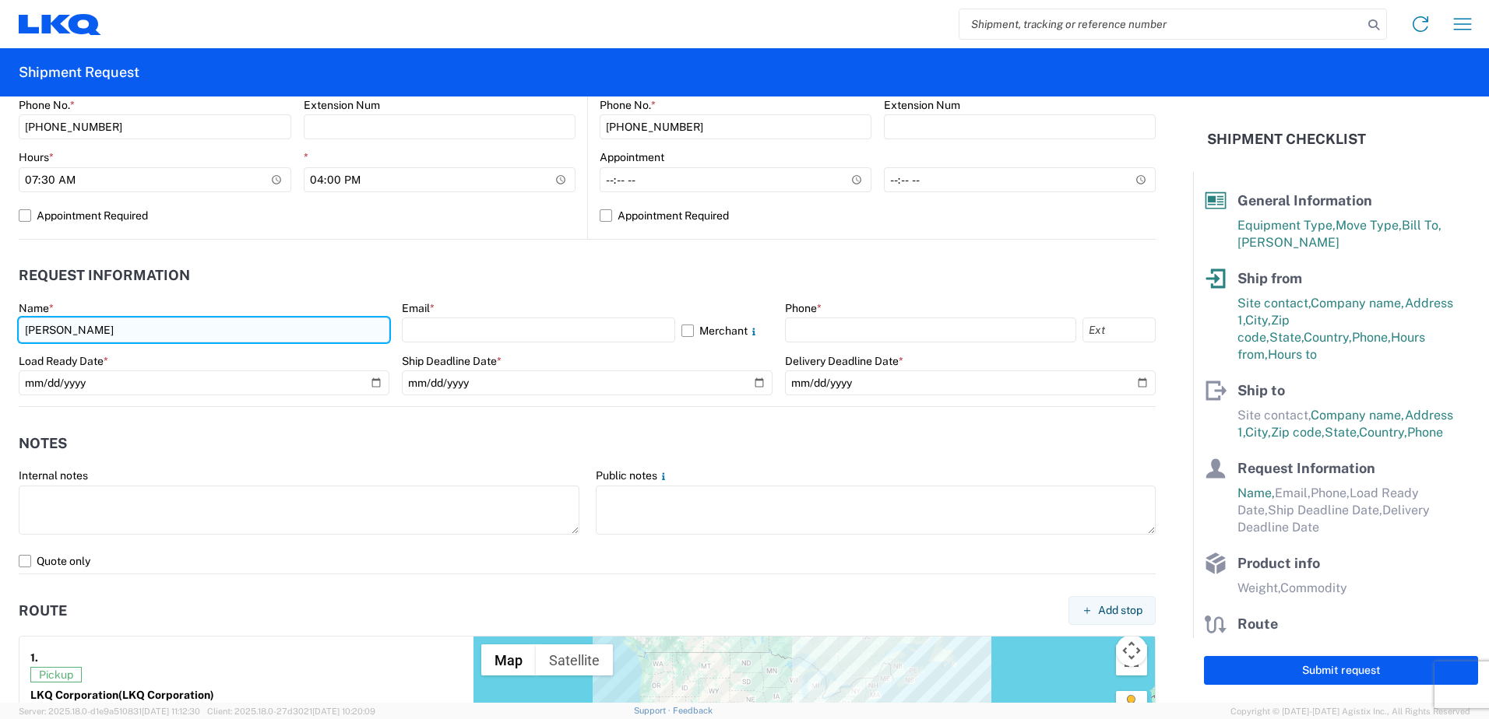
type input "Darren LInton"
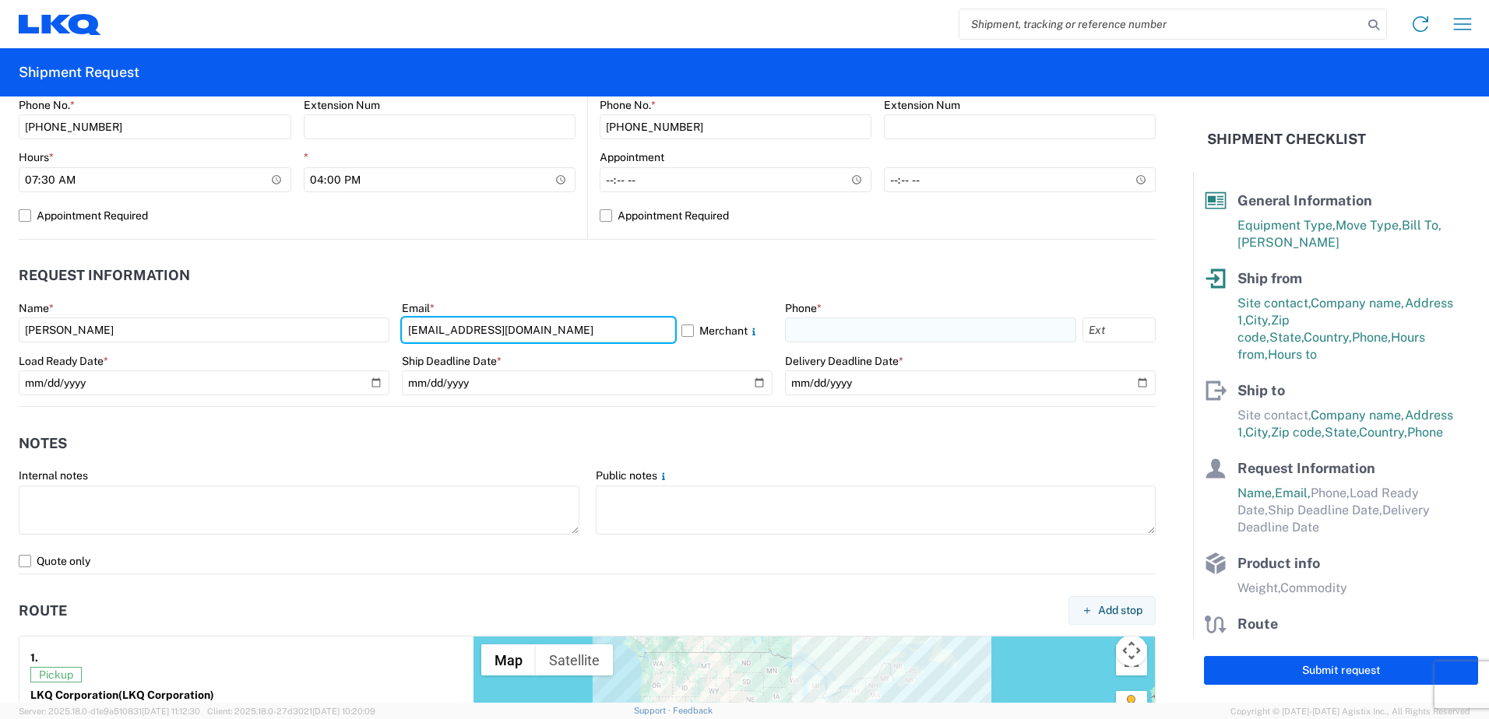
type input "drlinton@lkqcorp.com"
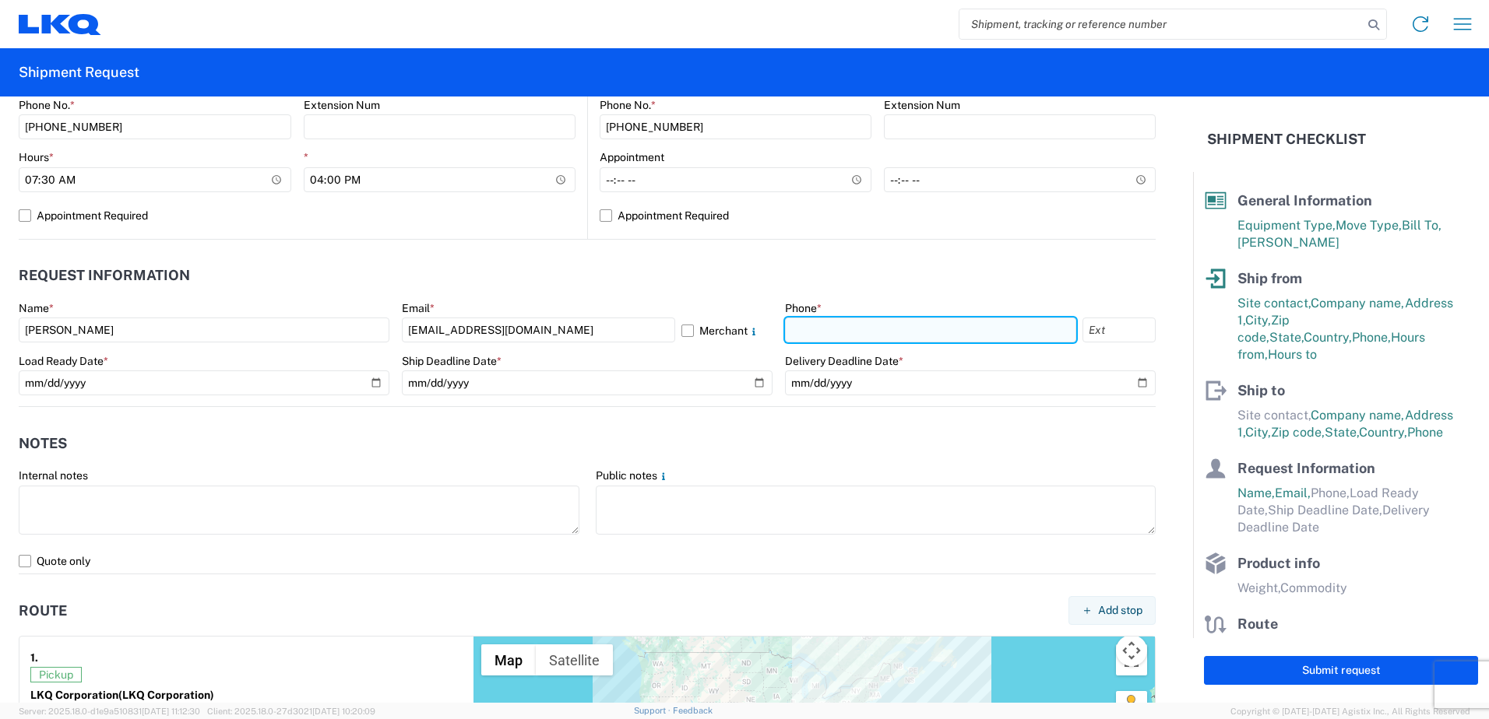
click at [818, 338] on input "text" at bounding box center [930, 330] width 291 height 25
type input "708-441-6517"
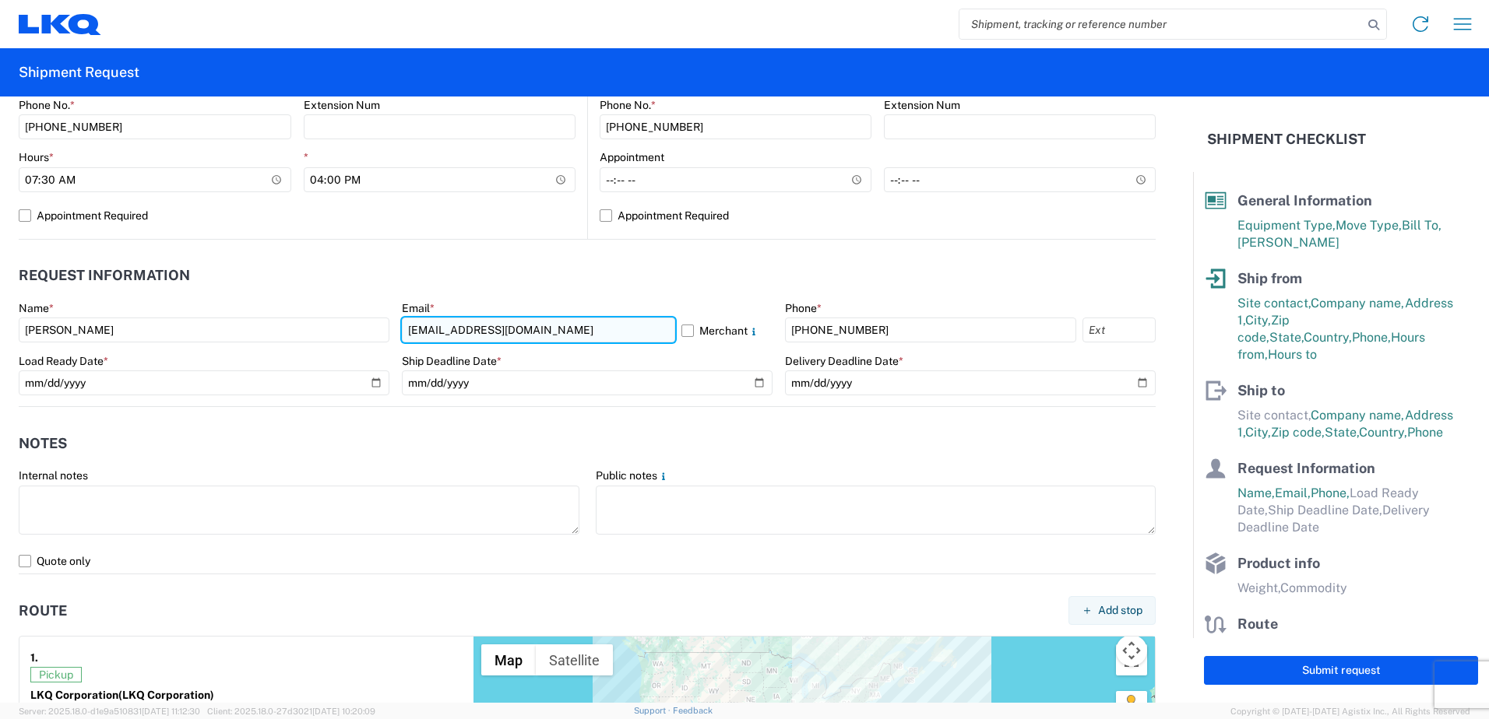
click at [568, 330] on input "drlinton@lkqcorp.com" at bounding box center [538, 330] width 273 height 25
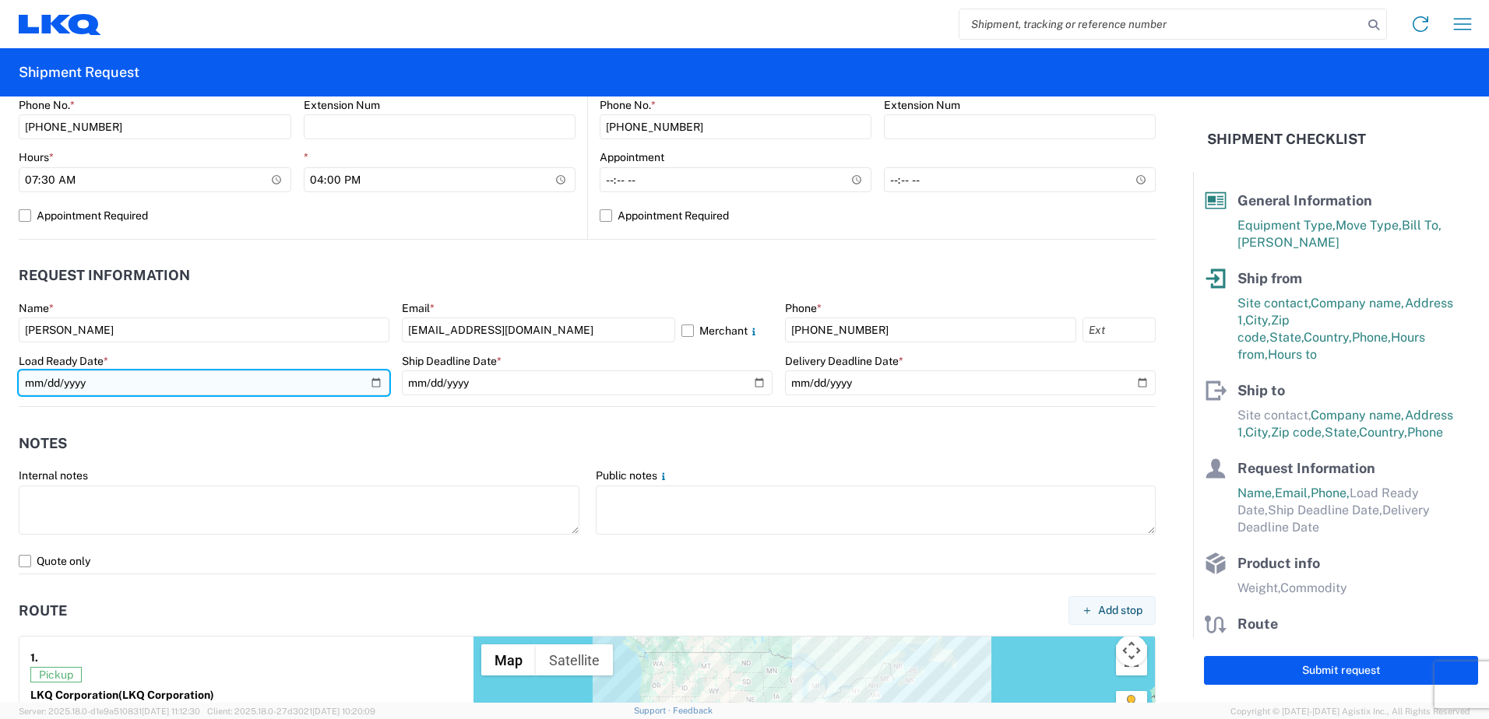
click at [37, 385] on input "date" at bounding box center [204, 383] width 371 height 25
type input "2025-09-15"
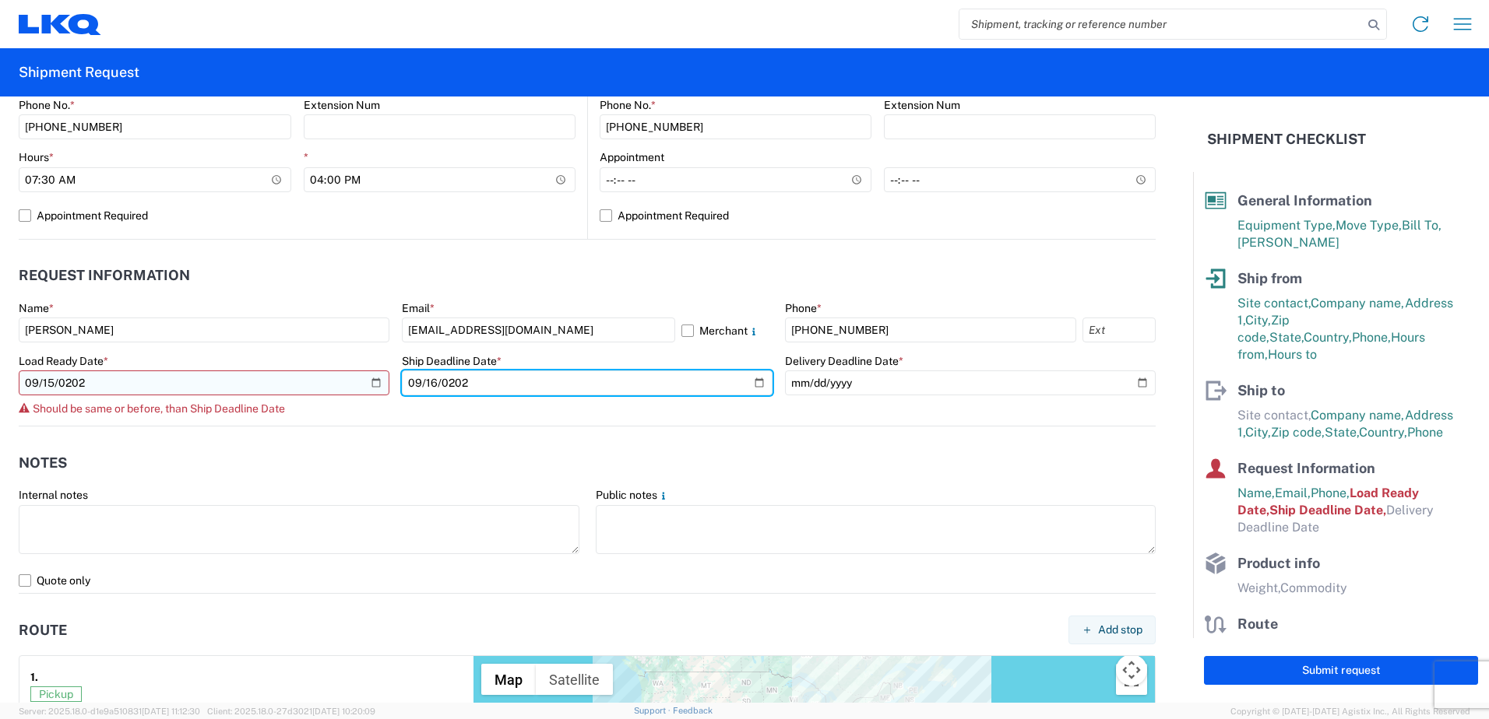
type input "2025-09-16"
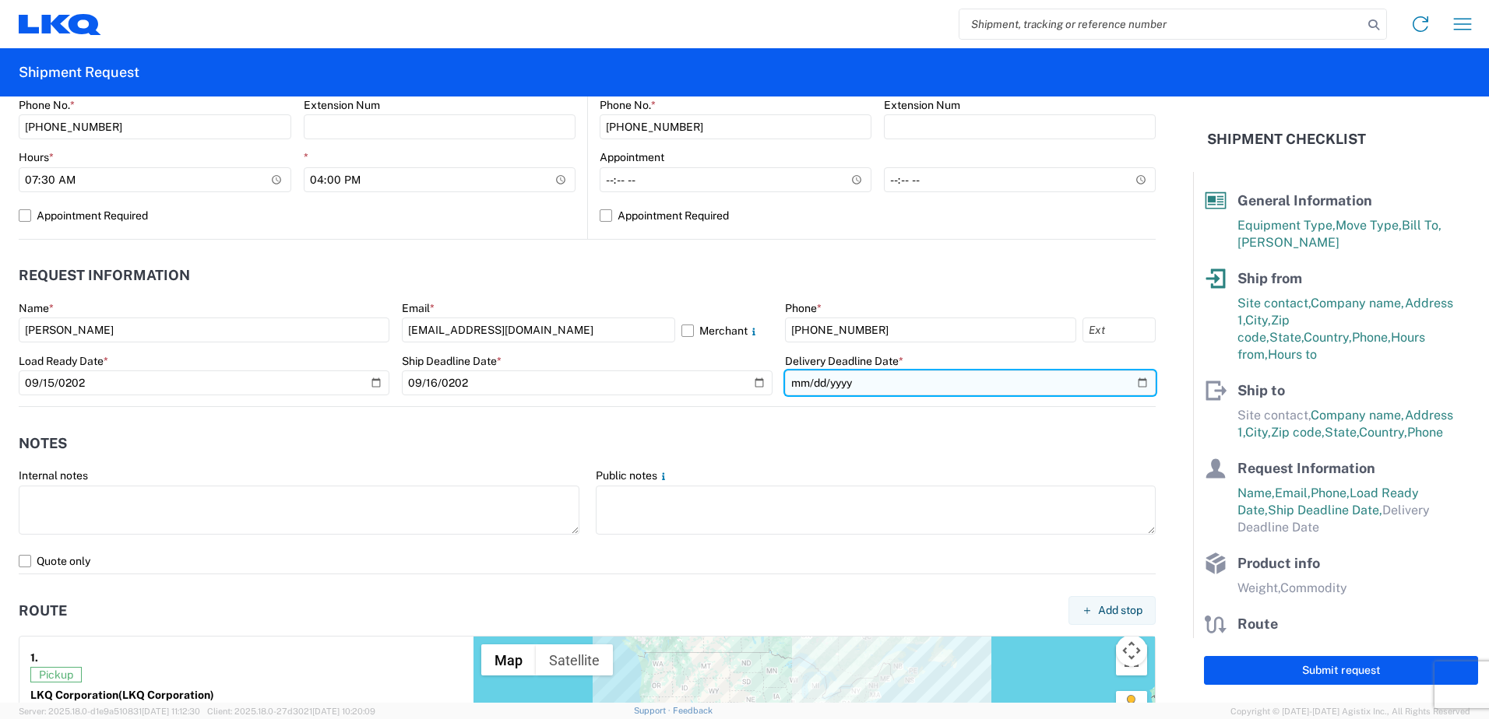
click at [793, 381] on input "date" at bounding box center [970, 383] width 371 height 25
type input "2025-09-19"
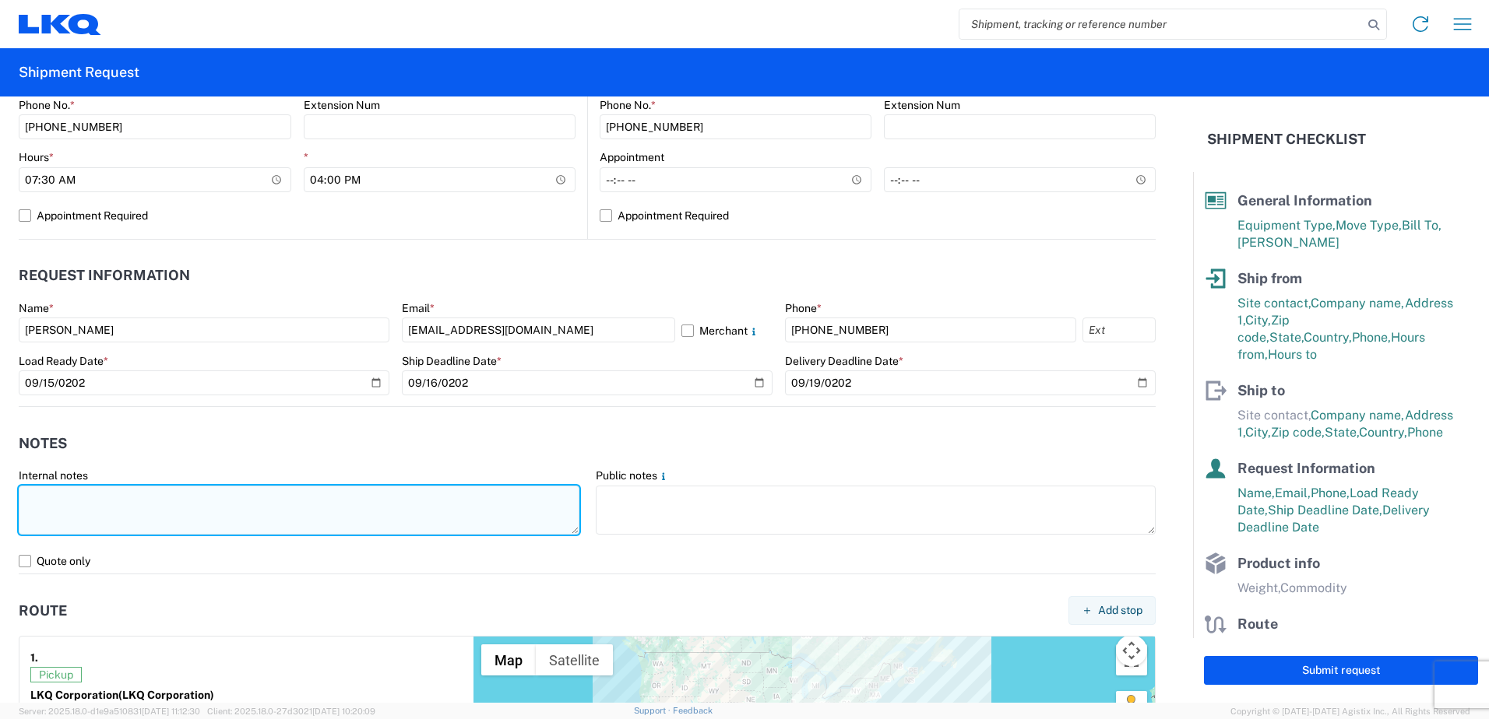
click at [149, 515] on textarea at bounding box center [299, 510] width 561 height 49
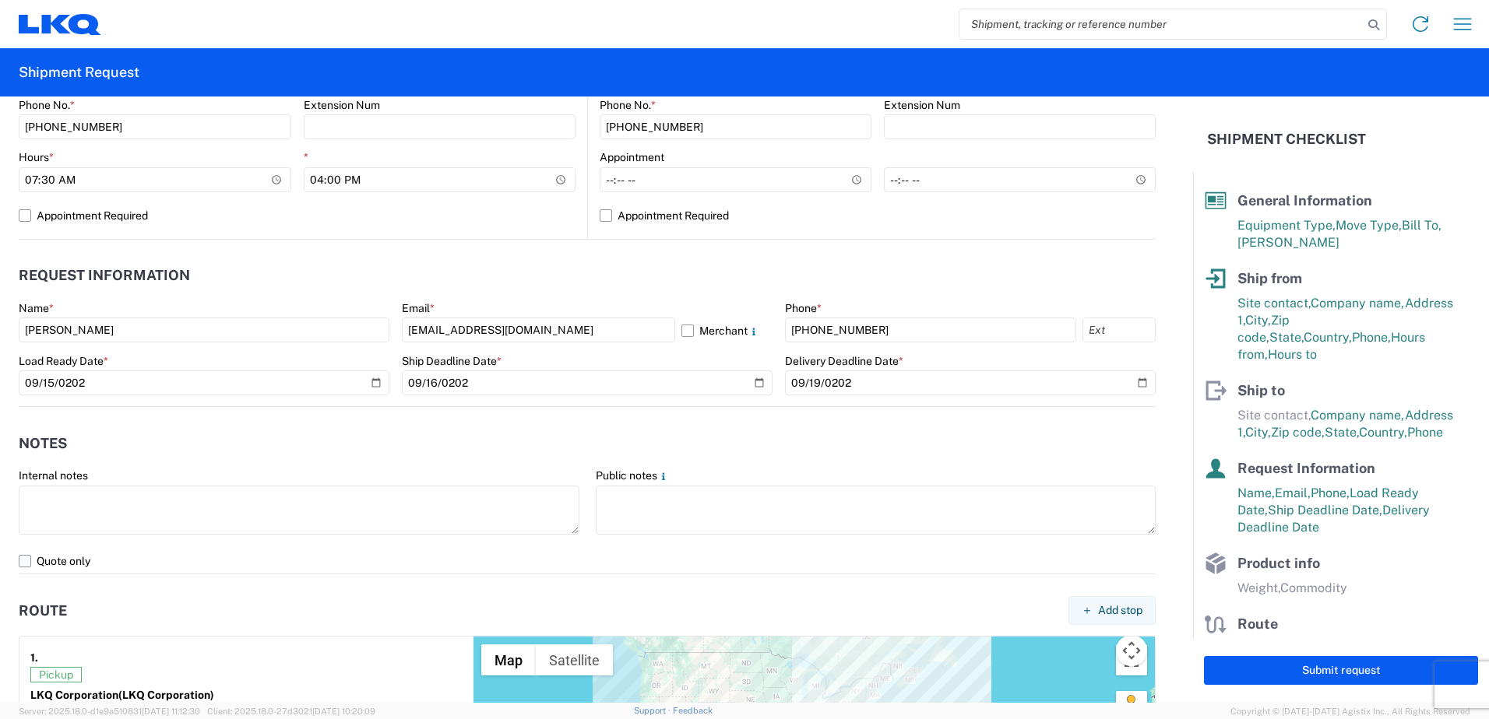
click at [26, 564] on label "Quote only" at bounding box center [587, 561] width 1137 height 25
click at [0, 0] on input "Quote only" at bounding box center [0, 0] width 0 height 0
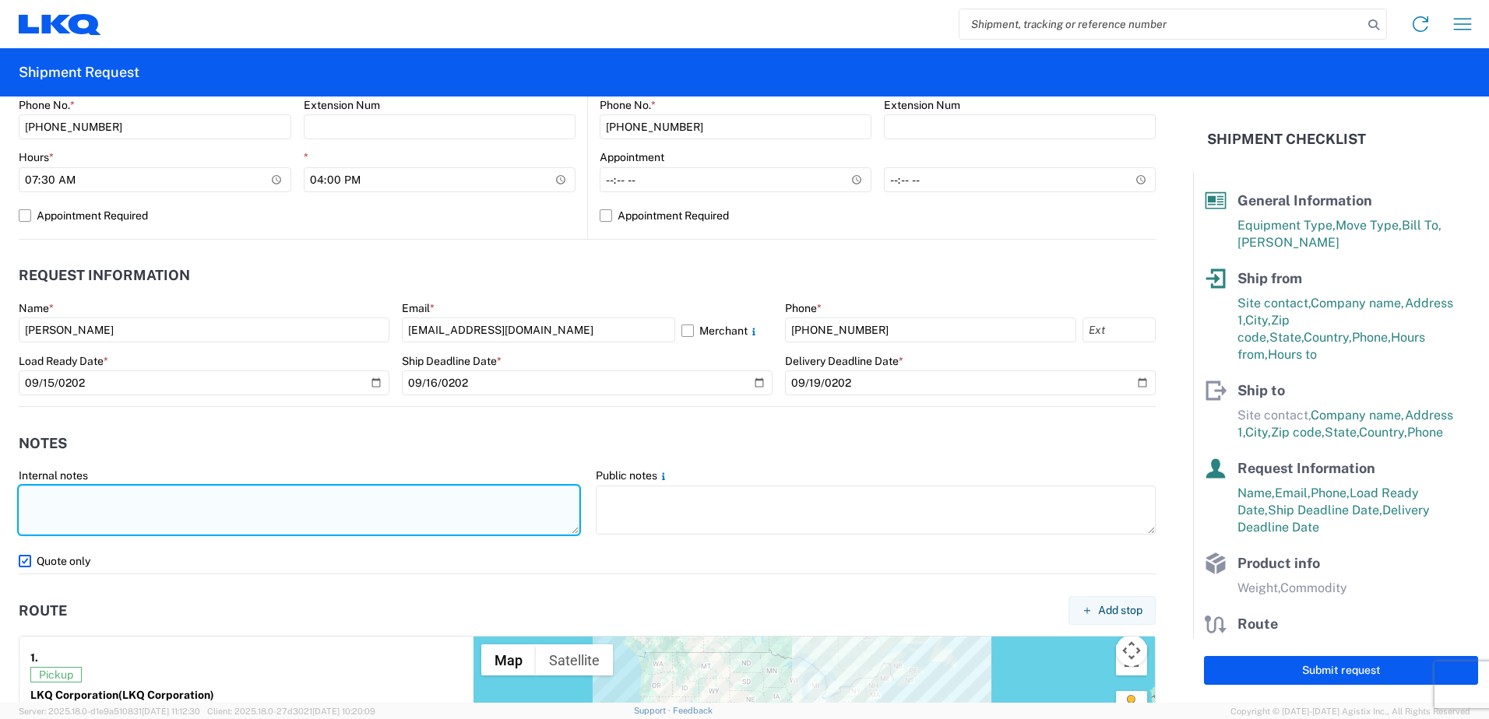
click at [72, 511] on textarea at bounding box center [299, 510] width 561 height 49
type textarea "@"
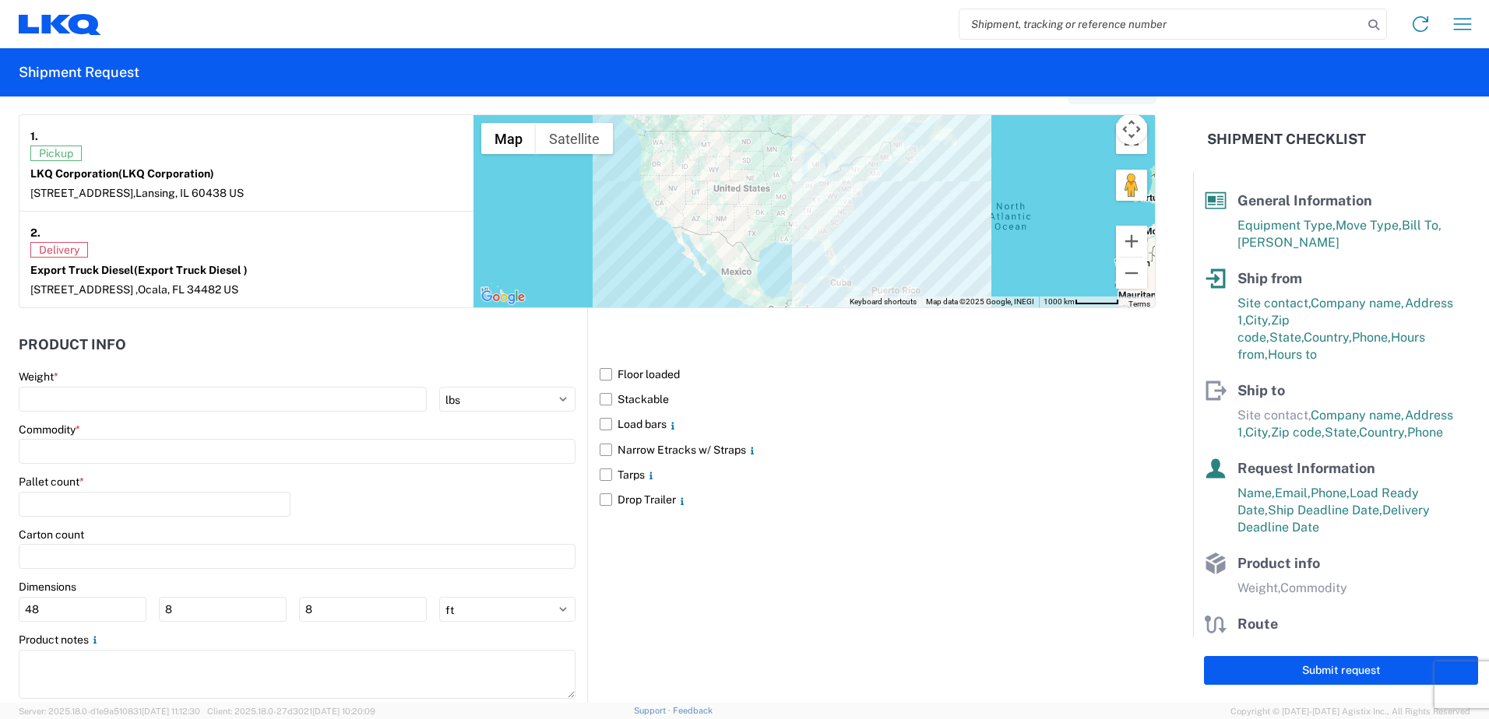
scroll to position [1246, 0]
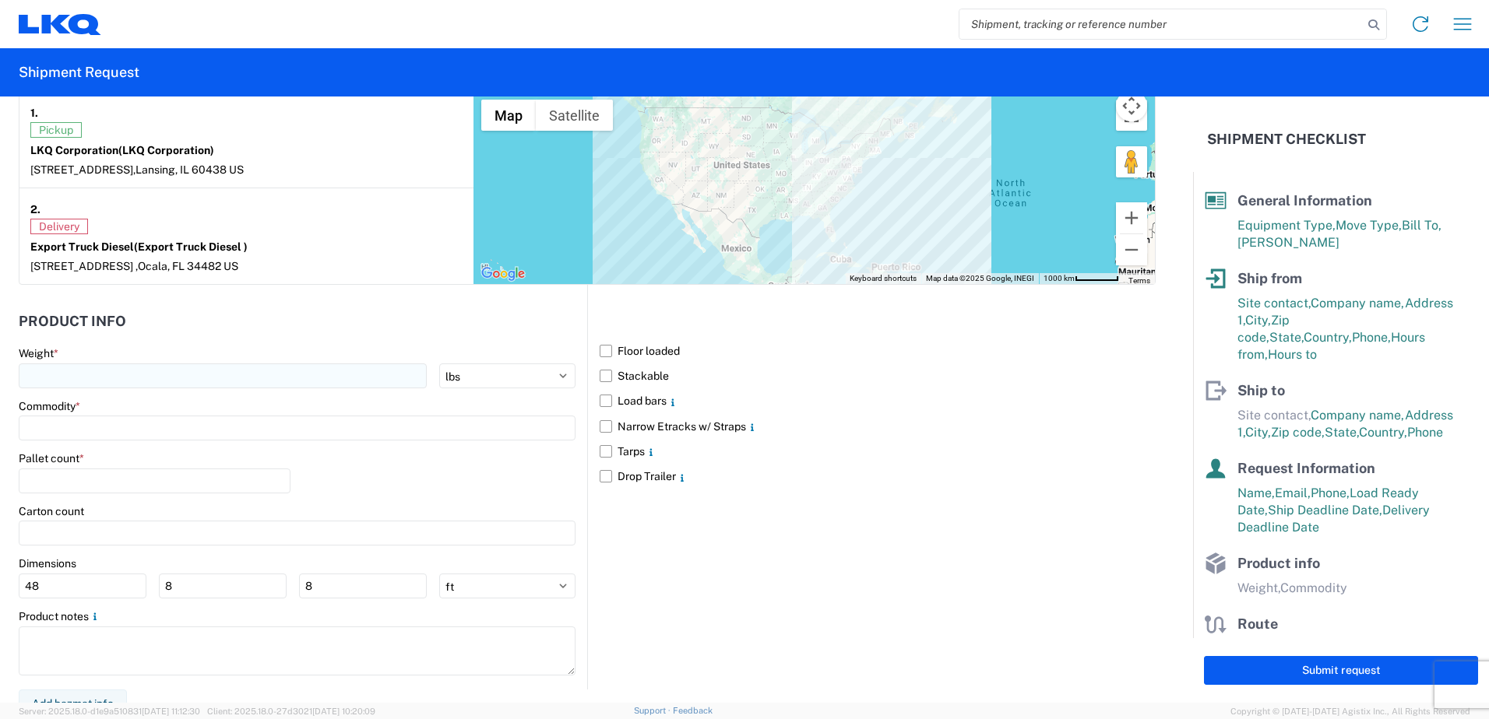
type textarea "2 large diesel engines about 4800lbs each"
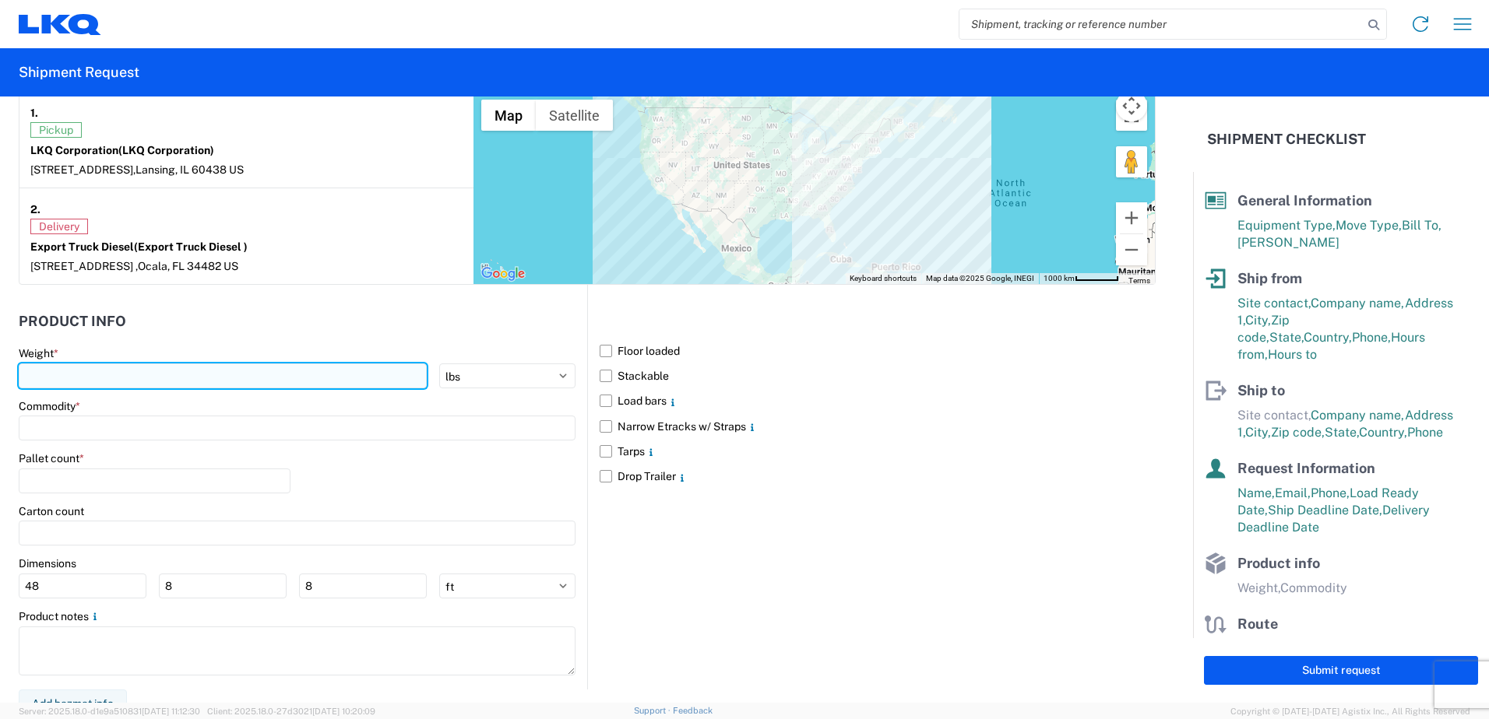
click at [193, 376] on input "number" at bounding box center [223, 376] width 408 height 25
type input "9600"
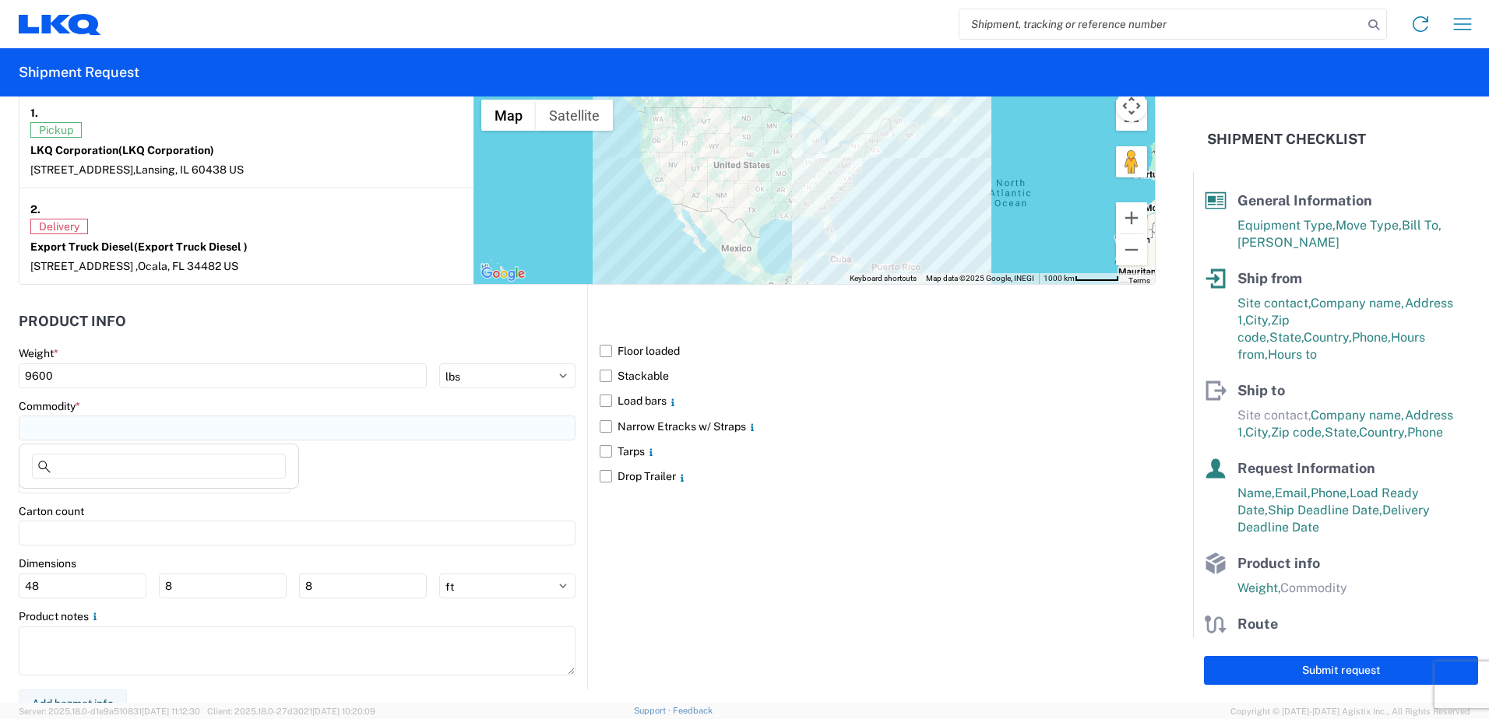
click at [151, 424] on input at bounding box center [297, 428] width 557 height 25
type input "en"
click at [101, 495] on div "Engines, Transmissions" at bounding box center [159, 497] width 273 height 25
type input "Engines, Transmissions"
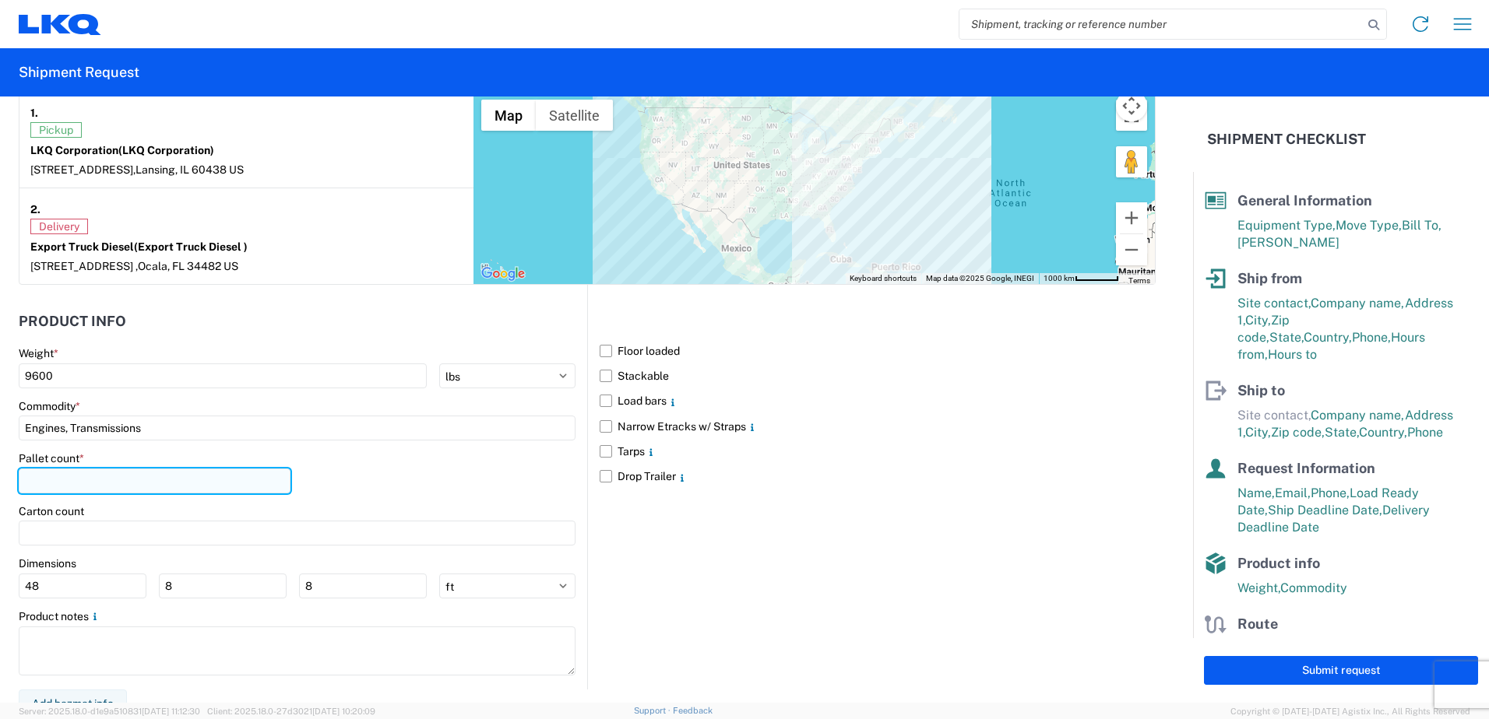
click at [68, 482] on input "number" at bounding box center [155, 481] width 272 height 25
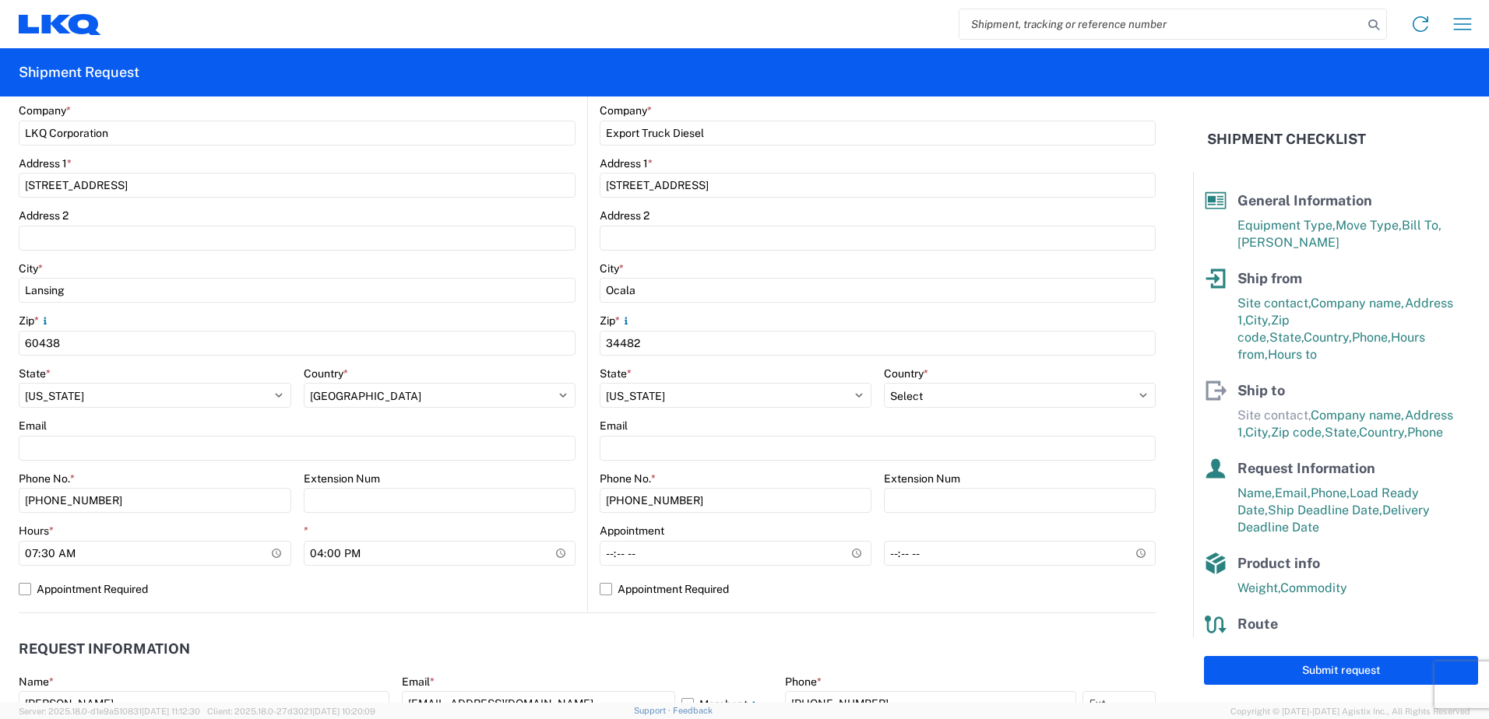
scroll to position [249, 0]
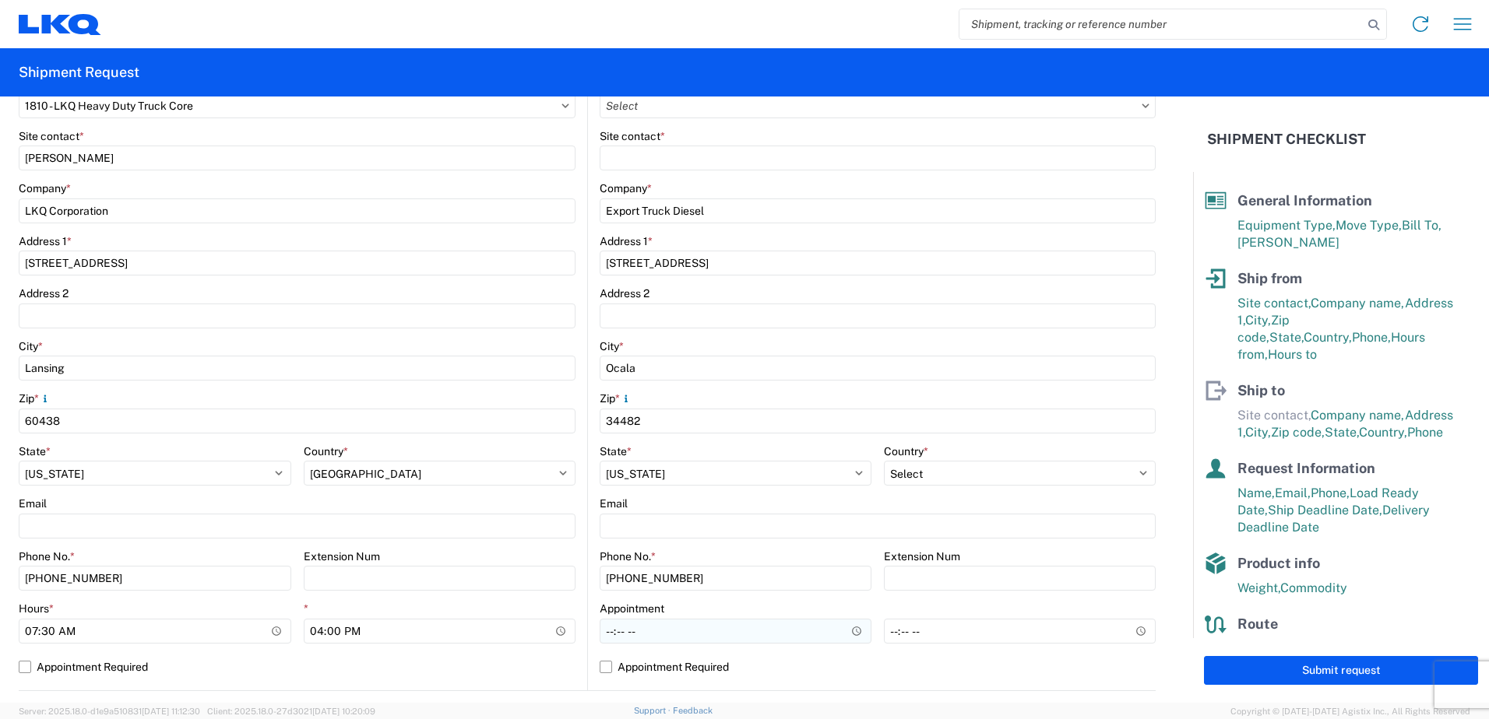
type input "0"
click at [600, 628] on input "Hours *" at bounding box center [736, 631] width 272 height 25
type input "09:00"
click at [884, 626] on input "*" at bounding box center [1020, 631] width 272 height 25
type input "16:00"
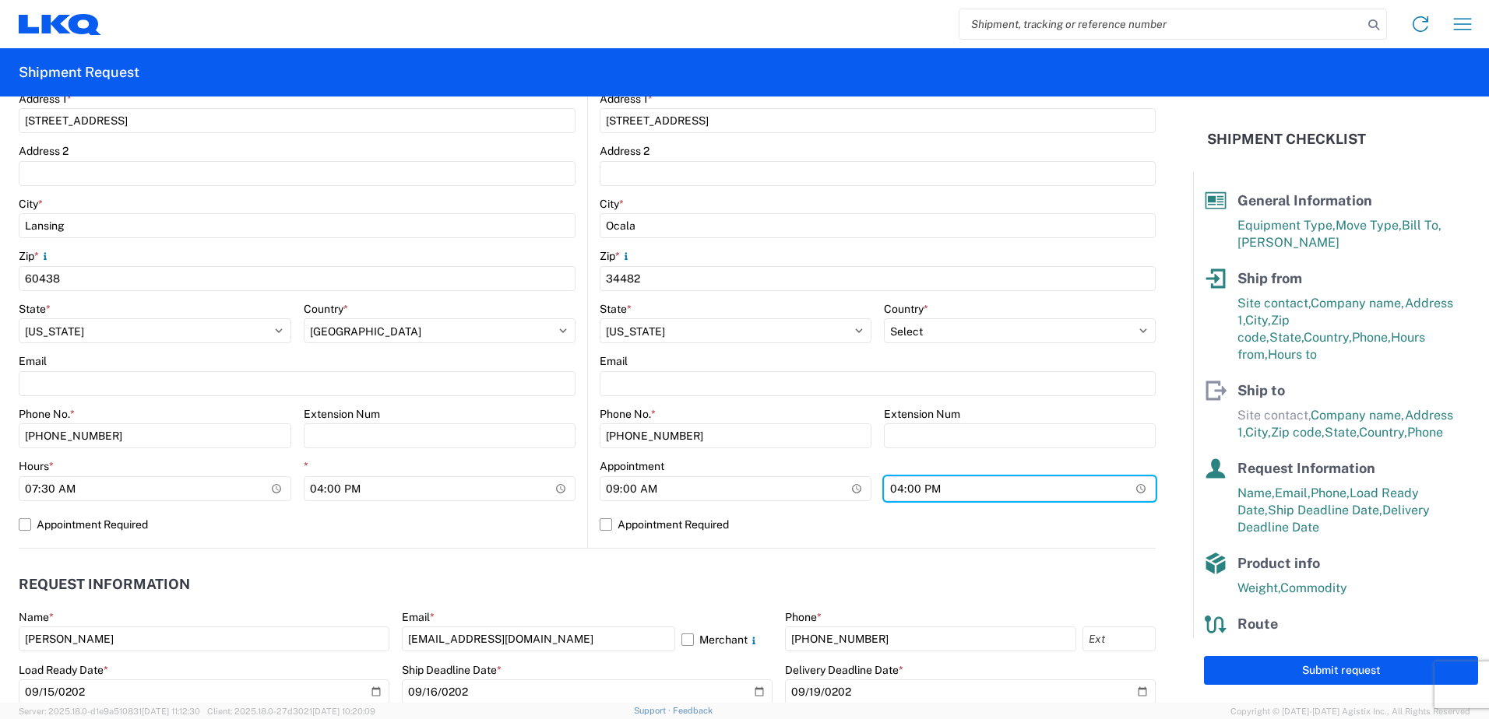
scroll to position [405, 0]
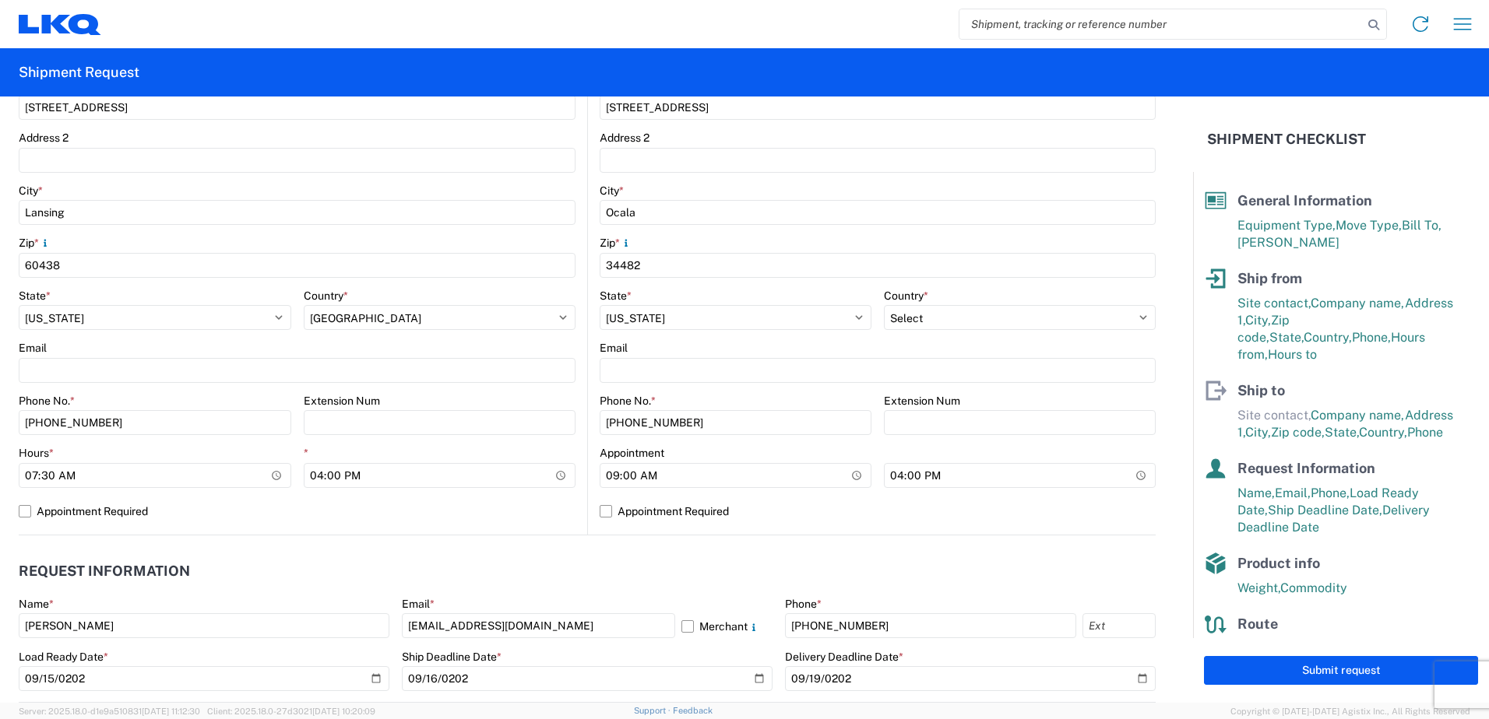
drag, startPoint x: 1244, startPoint y: 670, endPoint x: 729, endPoint y: 397, distance: 583.4
click at [729, 397] on div "General Information Template PO# Equipment Type * Select 53’ Dry Van Flatbed Dr…" at bounding box center [744, 400] width 1489 height 607
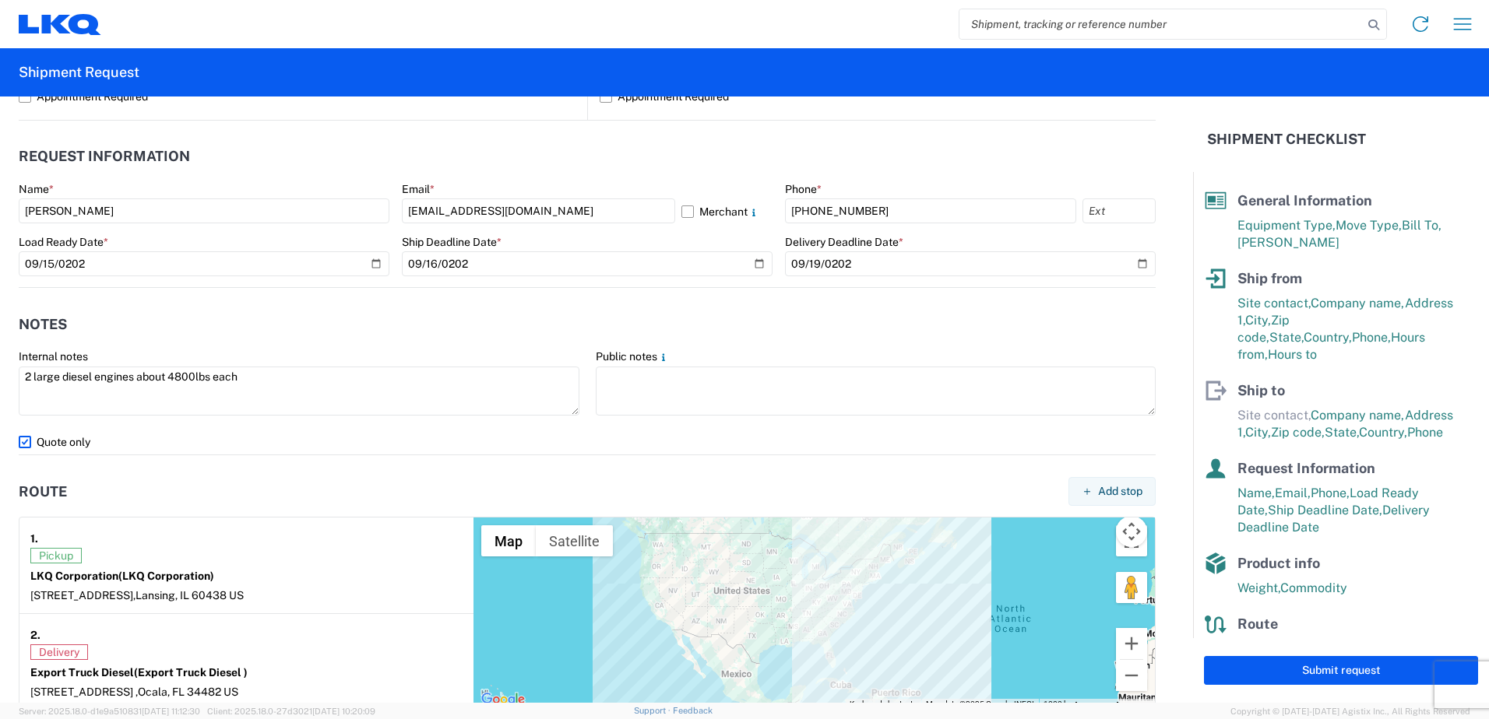
scroll to position [872, 0]
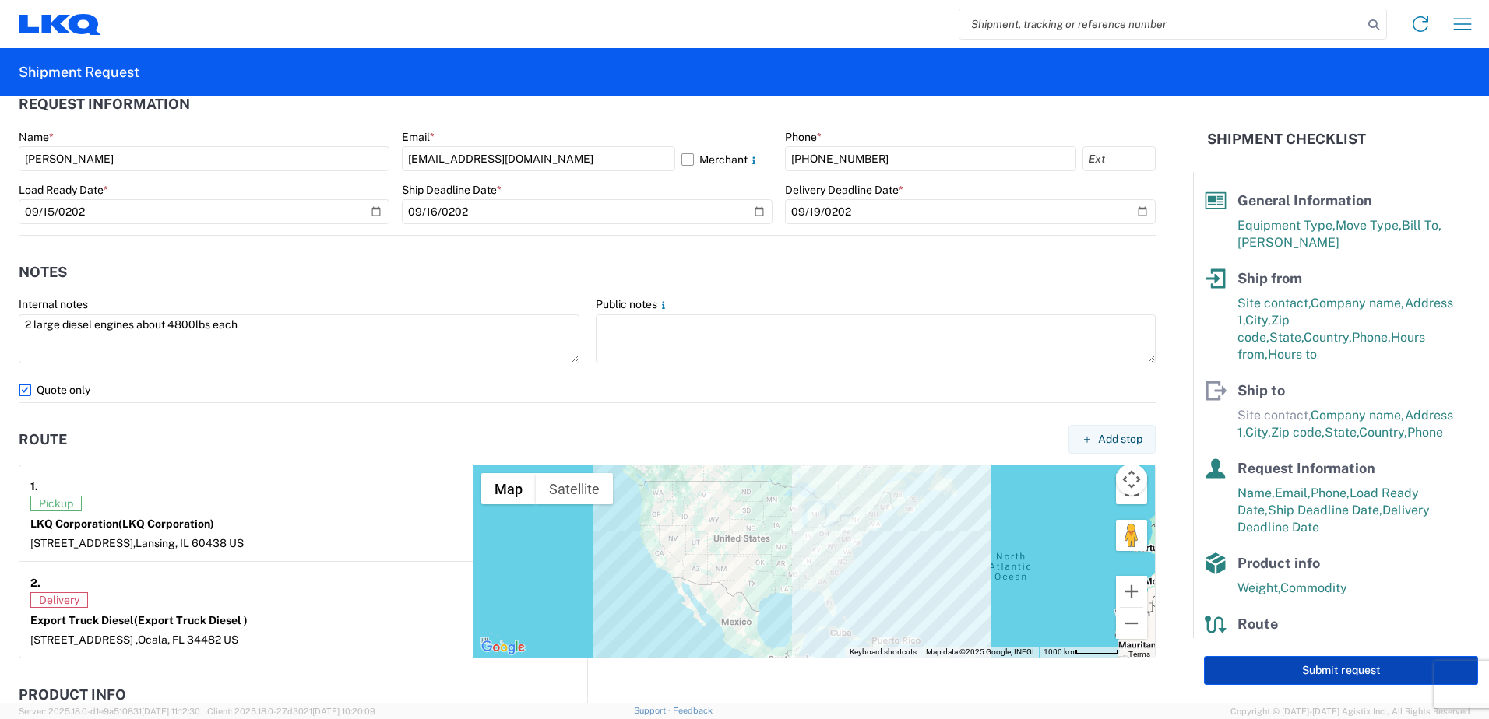
click at [1345, 673] on button "Submit request" at bounding box center [1341, 670] width 274 height 29
select select "IL"
select select "US"
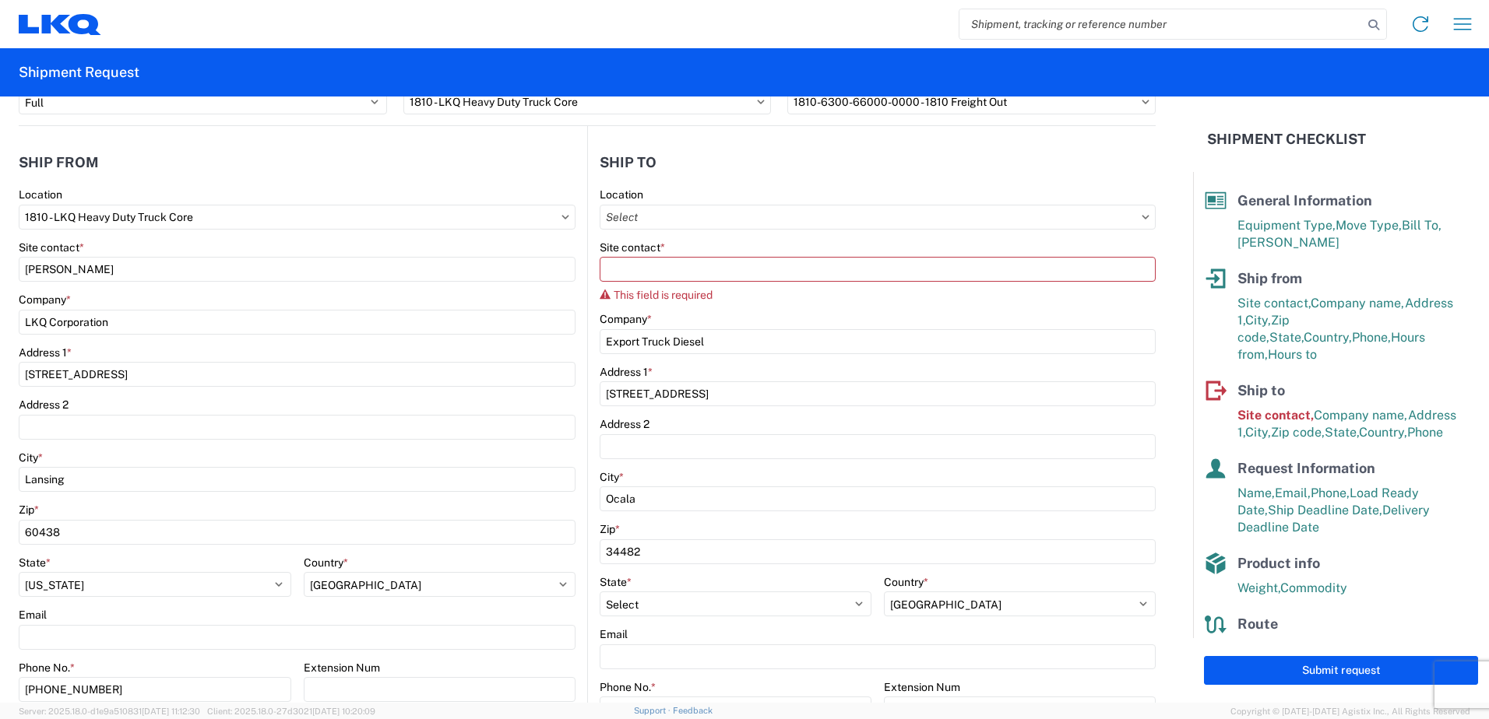
scroll to position [0, 0]
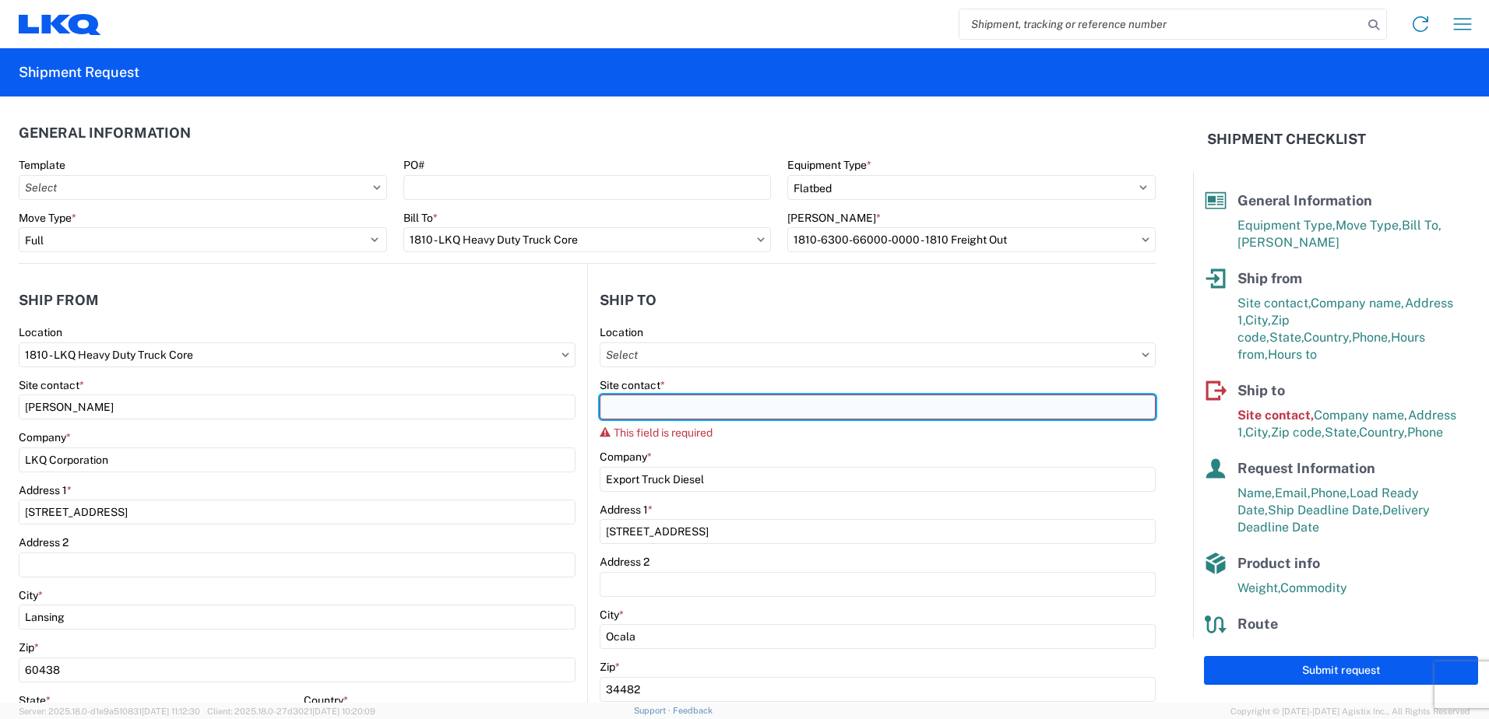
click at [610, 403] on input "Site contact *" at bounding box center [878, 407] width 556 height 25
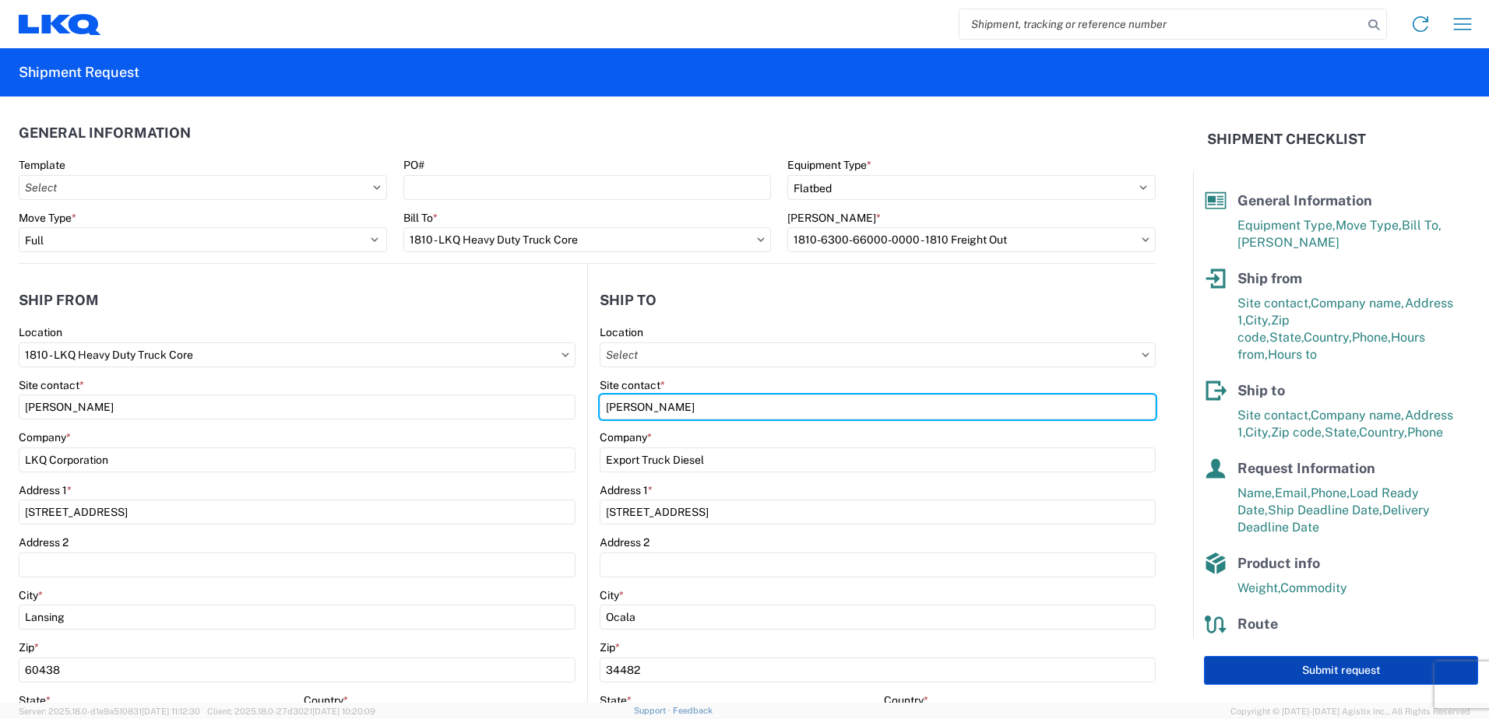
type input "Hector Moreno"
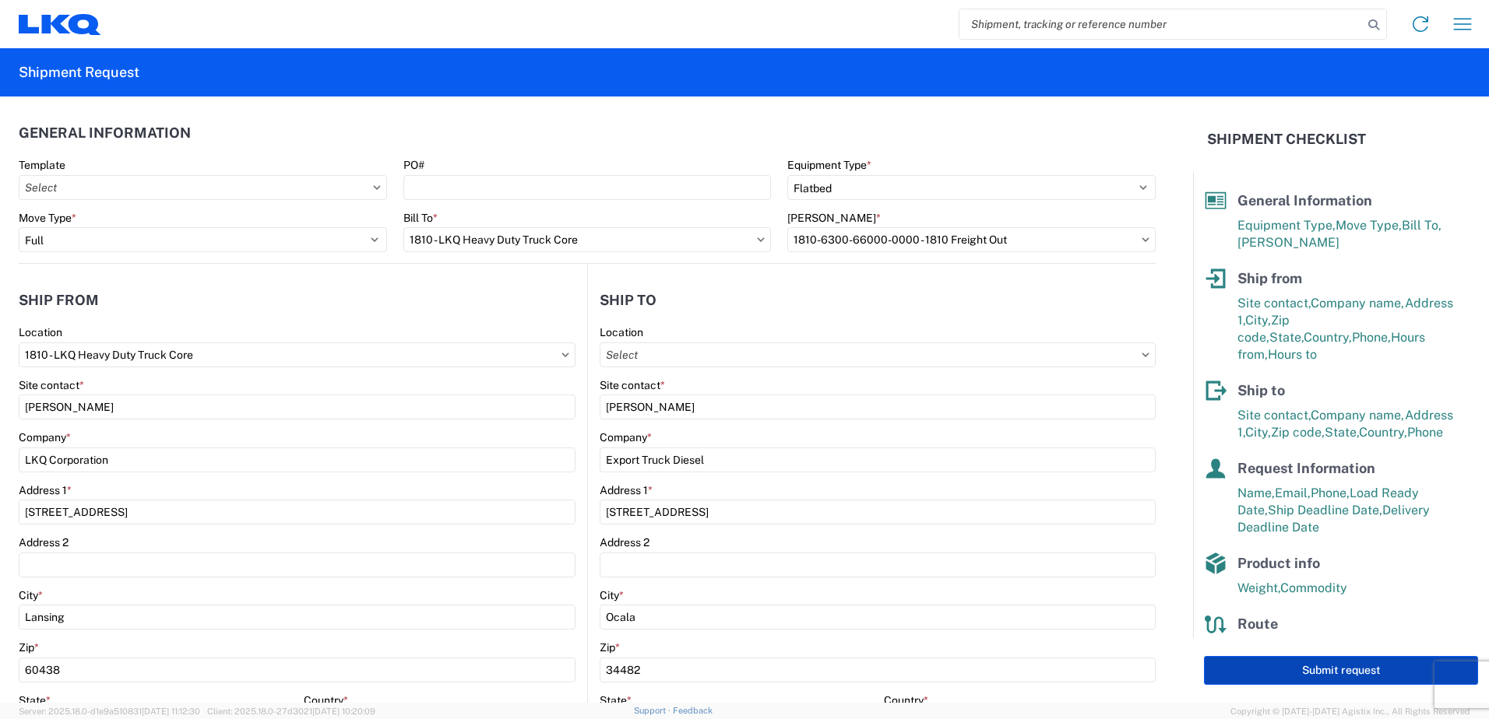
click at [1284, 661] on button "Submit request" at bounding box center [1341, 670] width 274 height 29
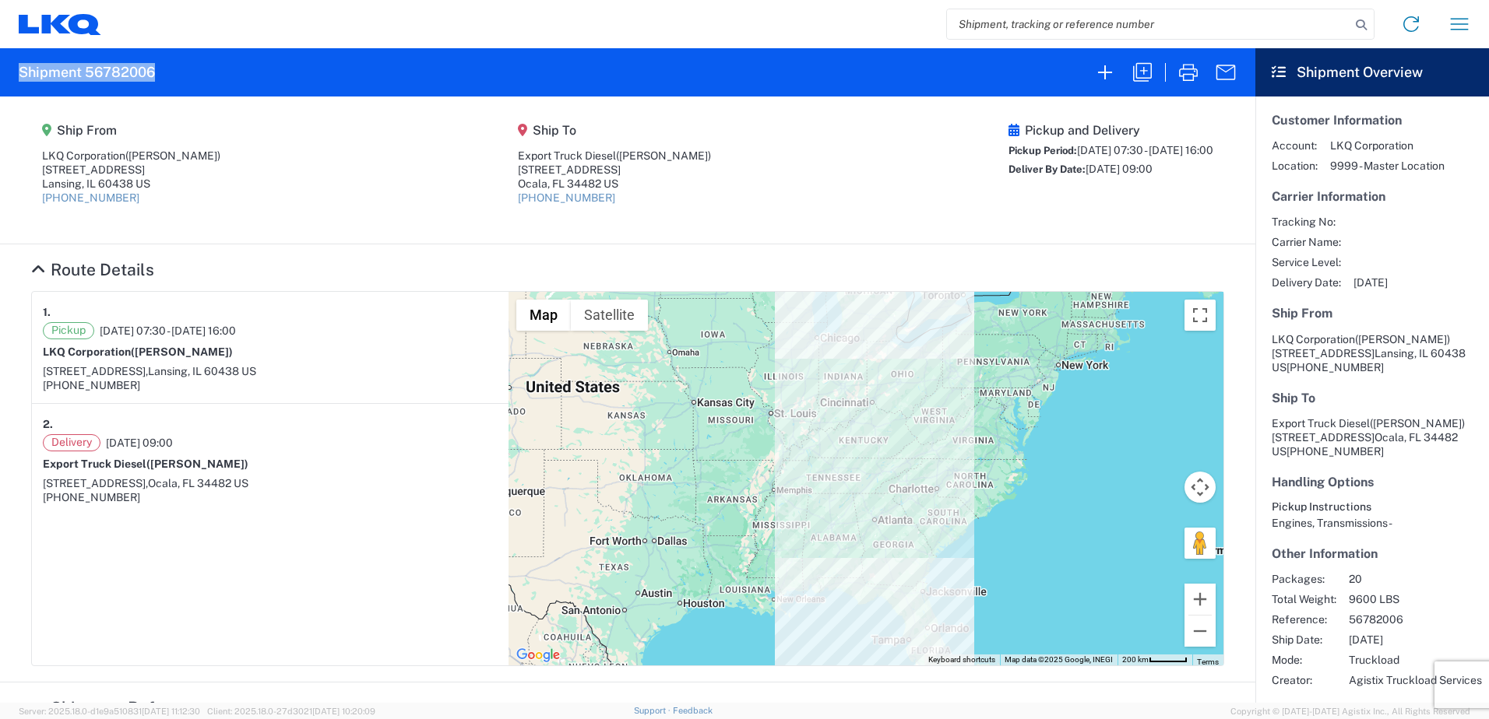
drag, startPoint x: 159, startPoint y: 68, endPoint x: -3, endPoint y: 68, distance: 161.9
click at [0, 68] on html "Home Shipment request Shipment tracking Shipment 56782006 Ship From LKQ Corpora…" at bounding box center [744, 359] width 1489 height 719
drag, startPoint x: -3, startPoint y: 68, endPoint x: 146, endPoint y: 73, distance: 149.6
copy h2 "Shipment 56782006"
